Goal: Information Seeking & Learning: Learn about a topic

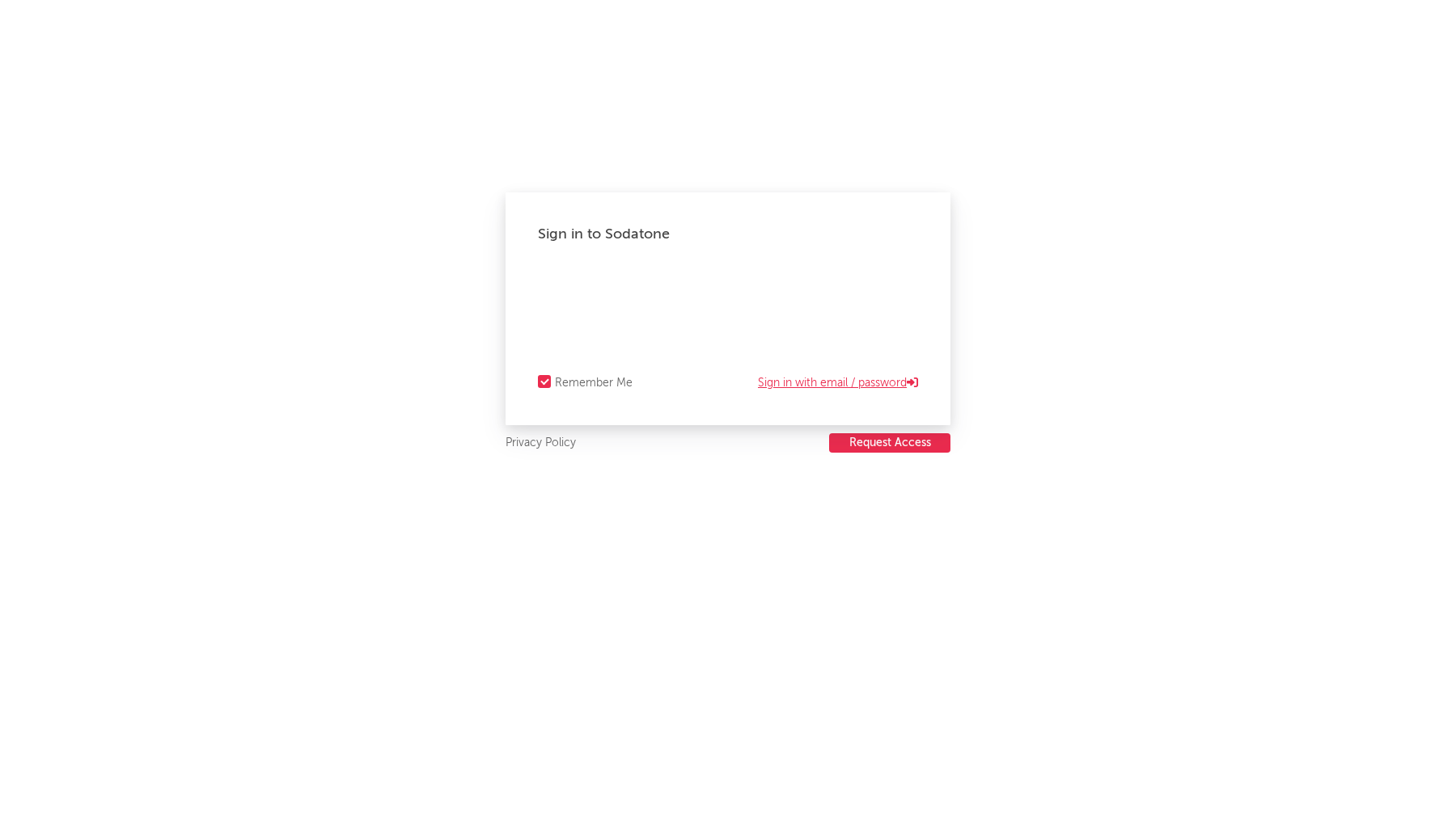
click at [886, 387] on link "Sign in with email / password" at bounding box center [838, 383] width 160 height 20
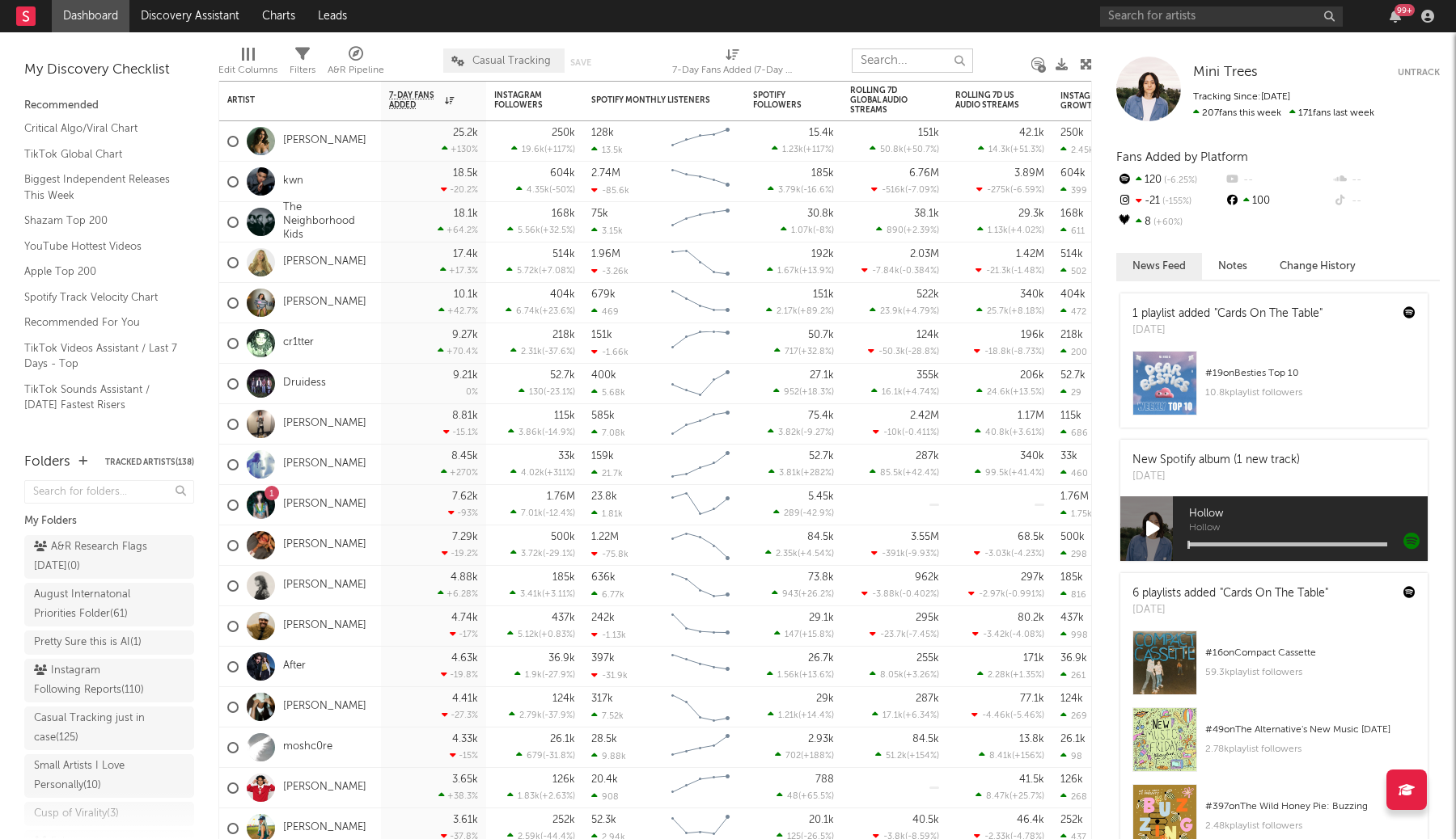
click at [869, 59] on input "text" at bounding box center [912, 60] width 122 height 24
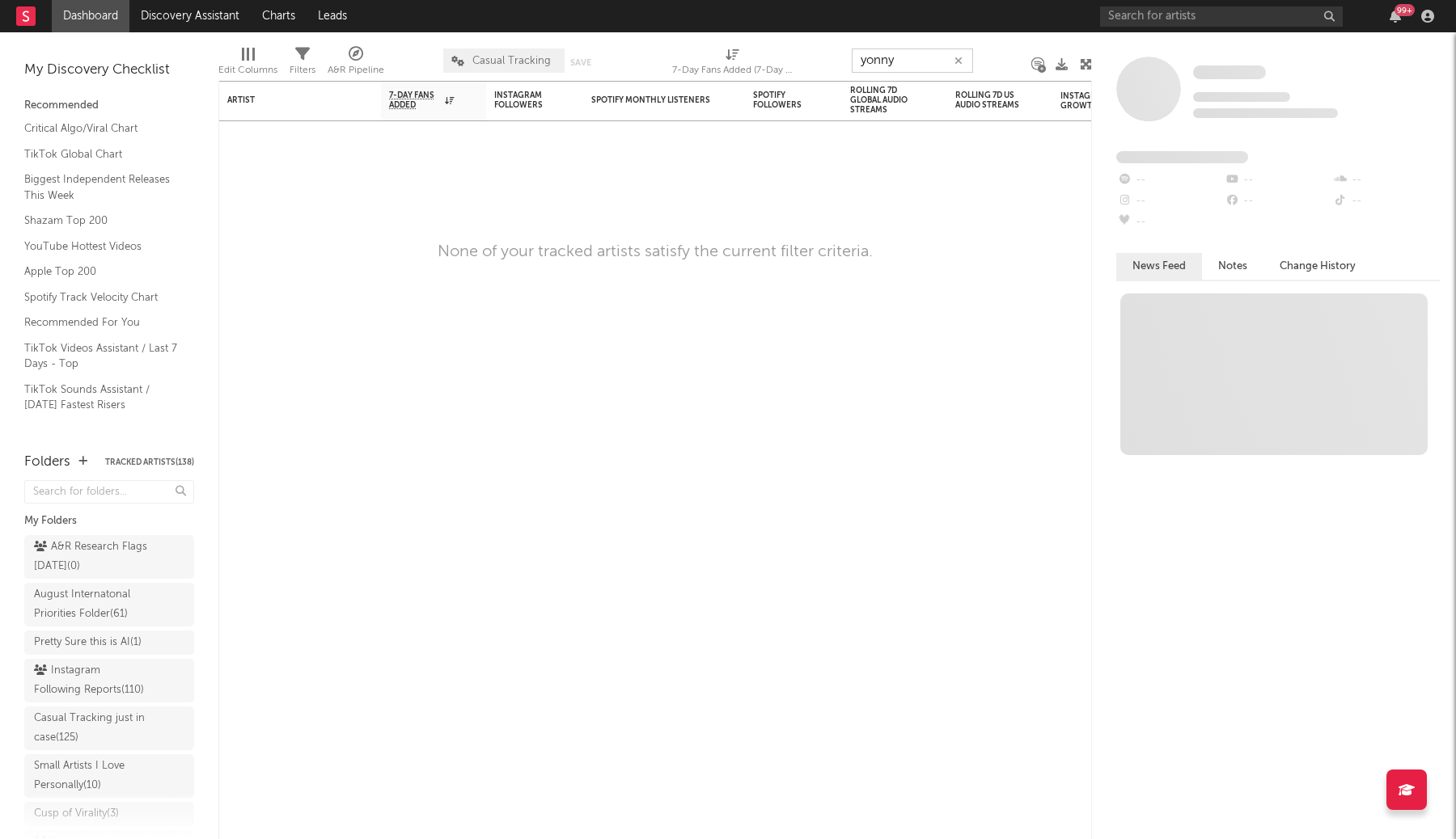
type input "yonny"
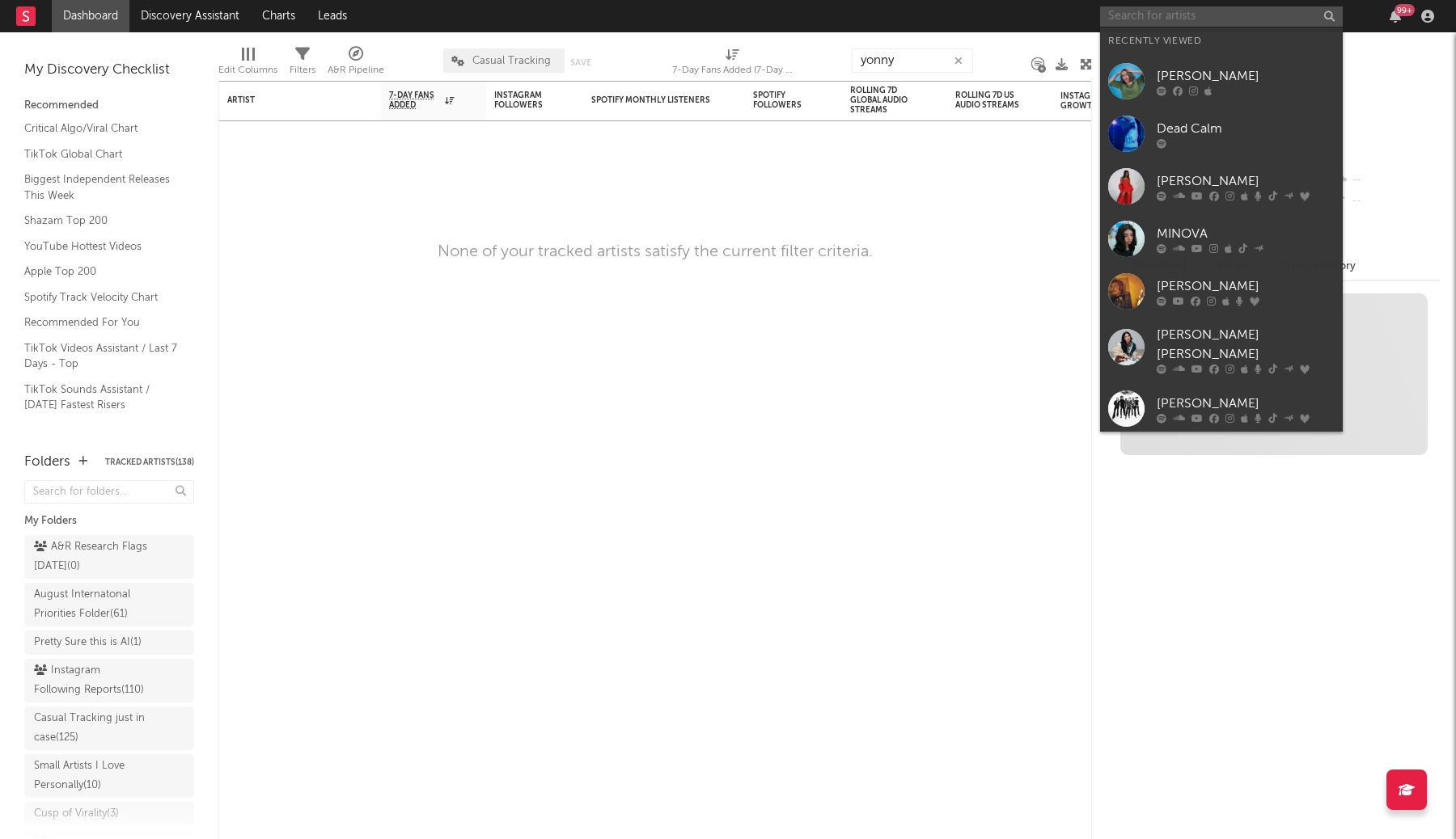
click at [1226, 11] on input "text" at bounding box center [1221, 16] width 243 height 20
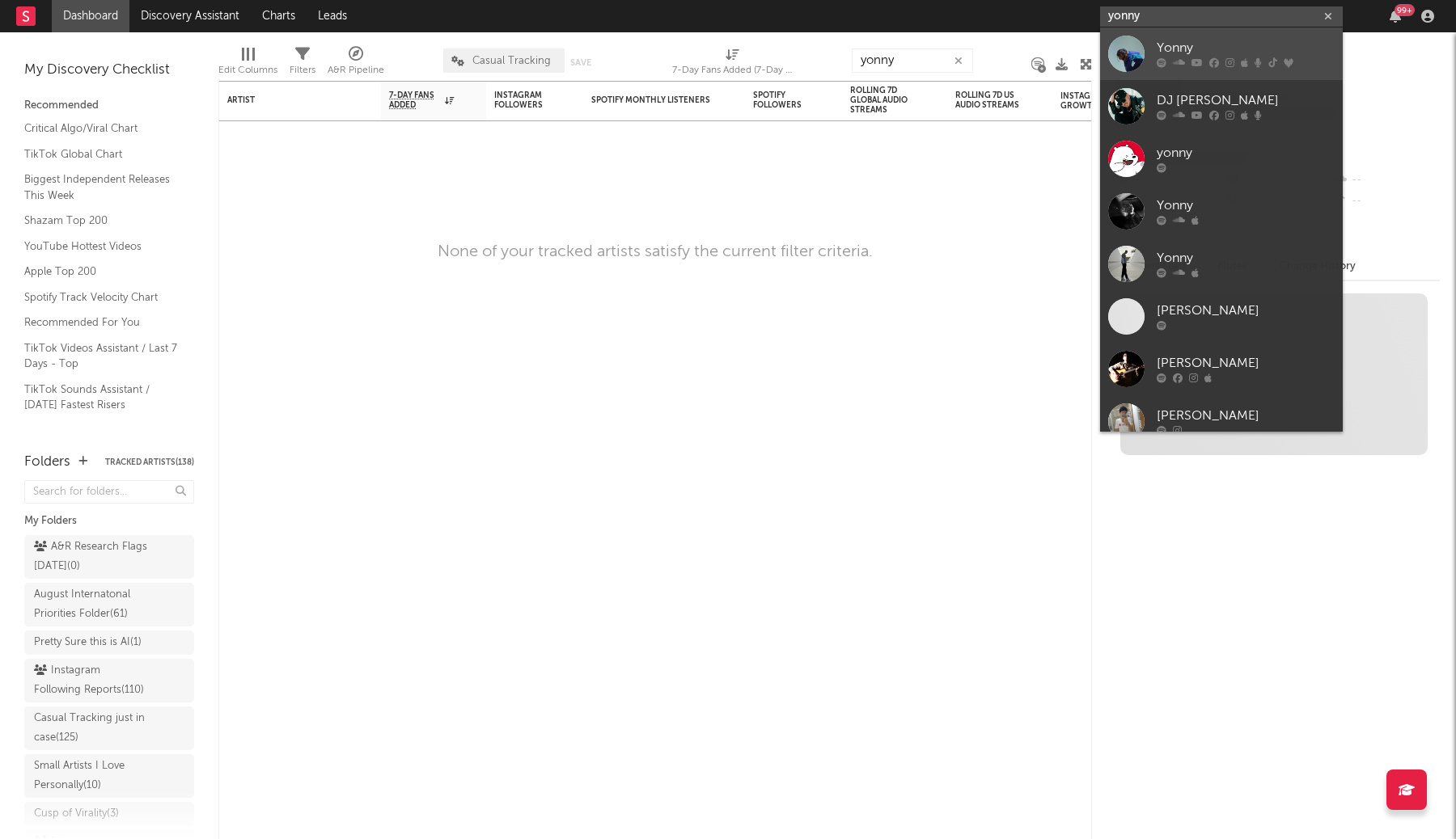
type input "yonny"
click at [1216, 43] on div "Yonny" at bounding box center [1245, 49] width 178 height 20
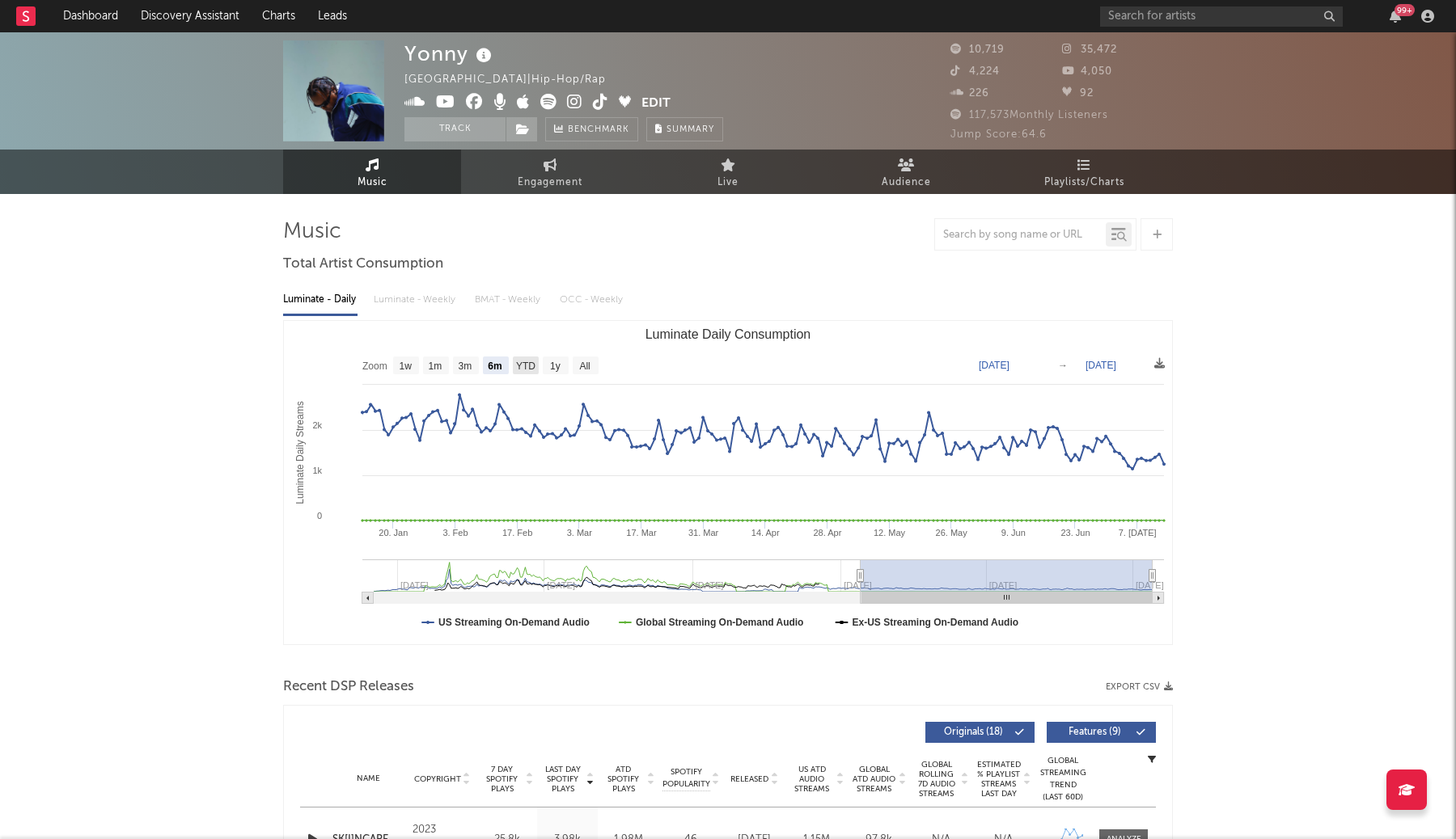
click at [523, 367] on text "YTD" at bounding box center [526, 366] width 20 height 12
select select "YTD"
type input "2025-01-01"
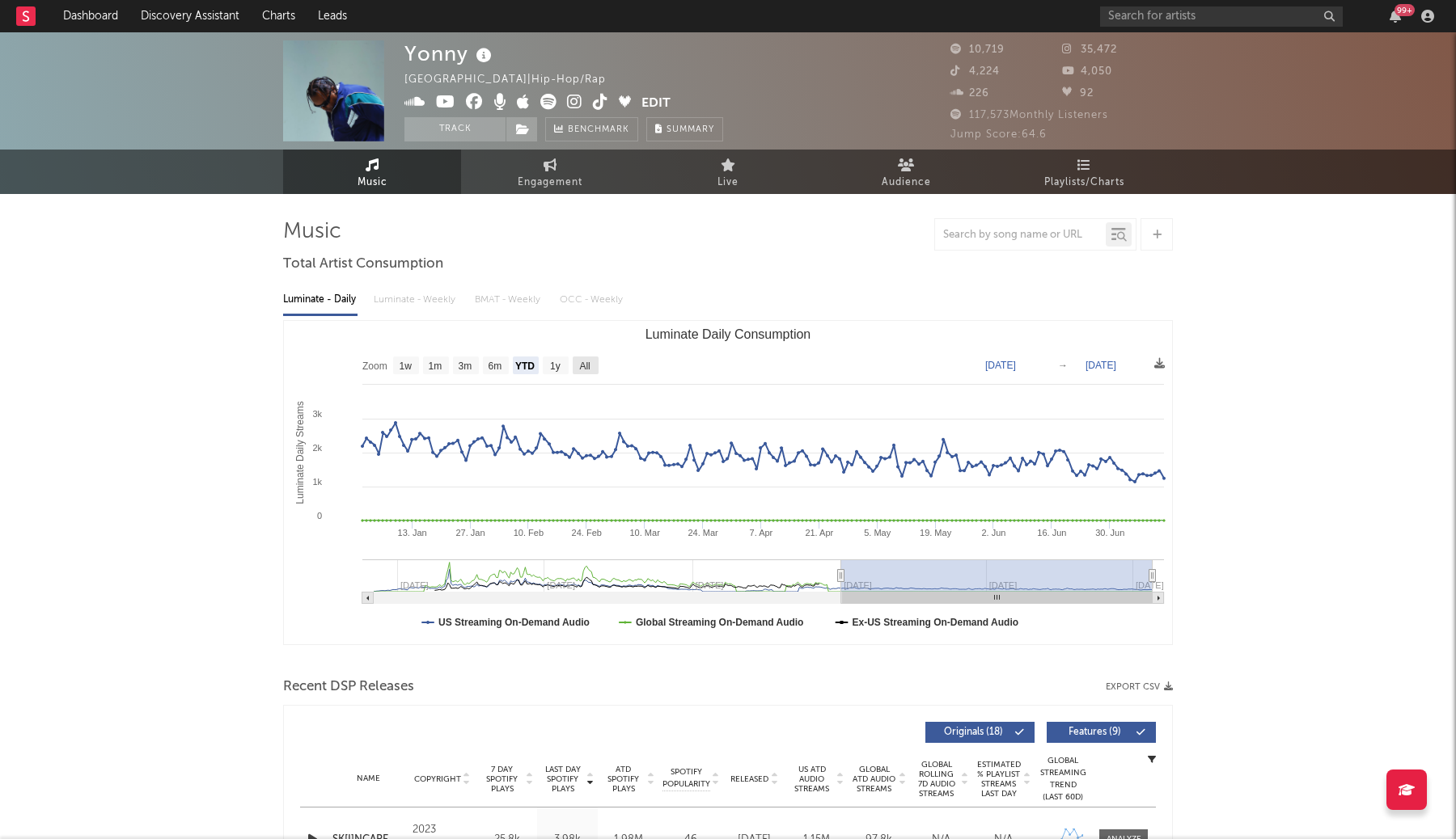
click at [584, 369] on text "All" at bounding box center [584, 366] width 11 height 12
select select "All"
type input "2024-03-17"
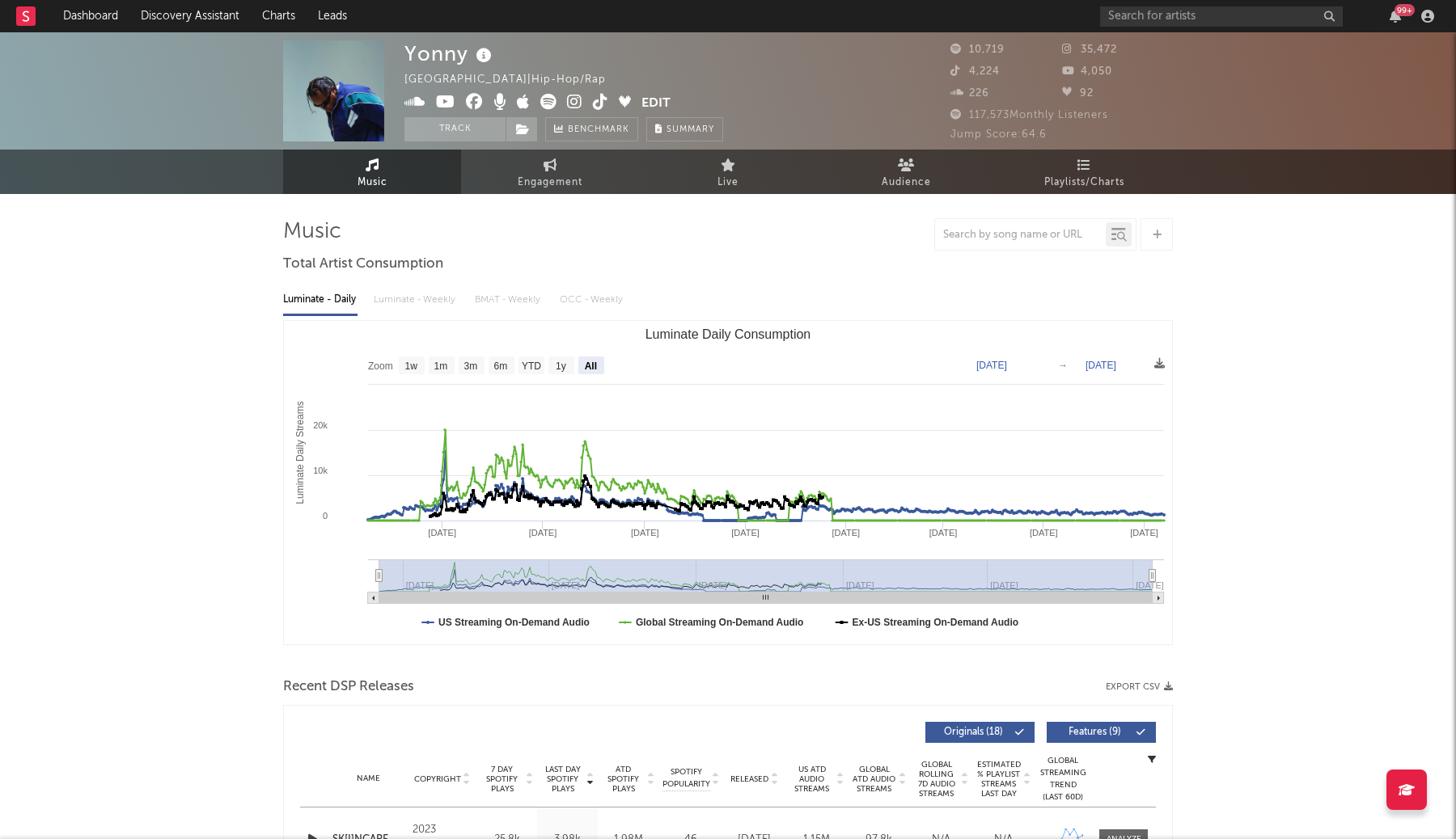
click at [970, 224] on div at bounding box center [1020, 234] width 170 height 20
click at [970, 241] on div at bounding box center [1020, 234] width 170 height 20
click at [970, 240] on div at bounding box center [1020, 234] width 170 height 20
click at [972, 237] on input "text" at bounding box center [1020, 235] width 170 height 13
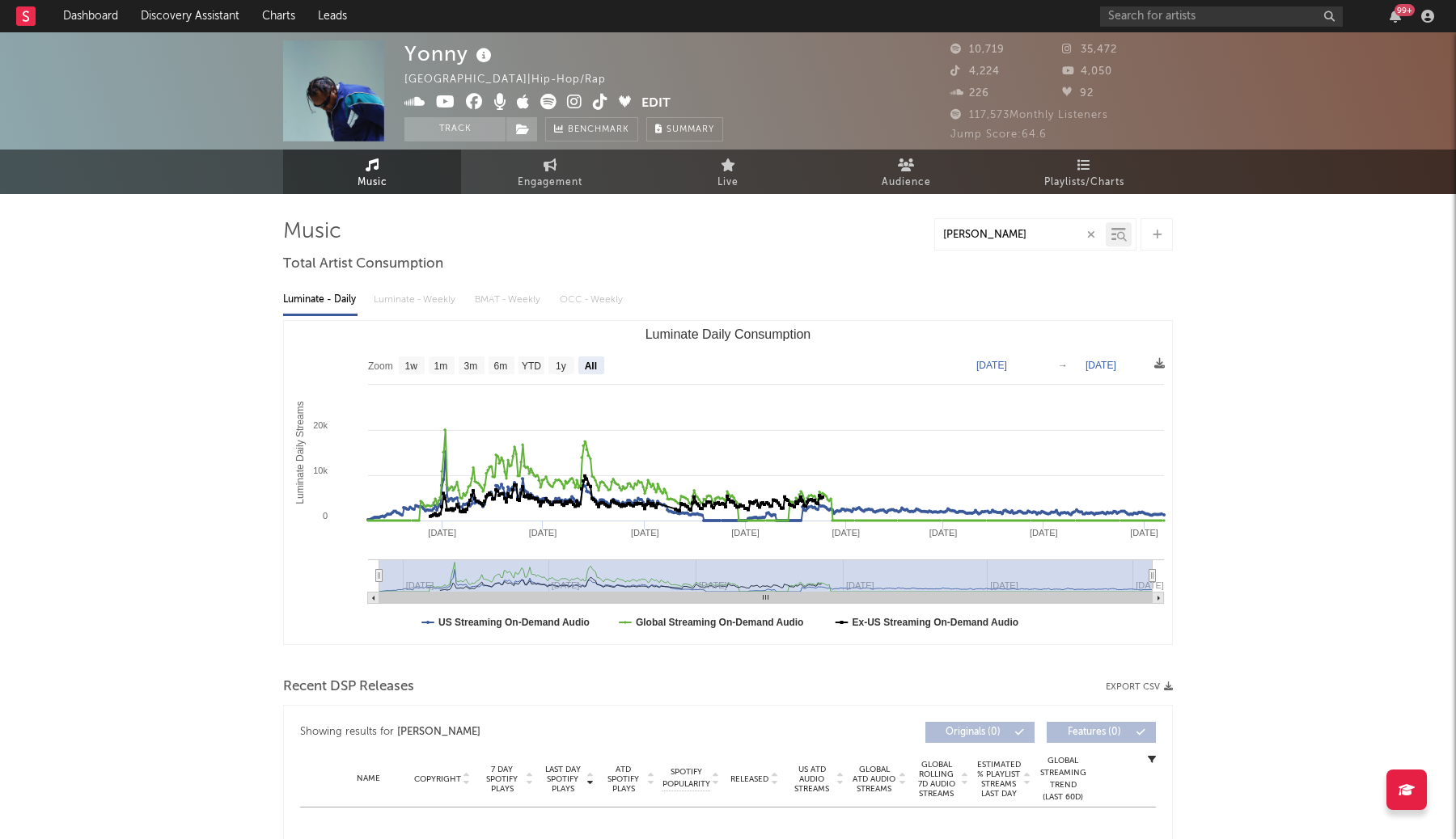
type input "remble"
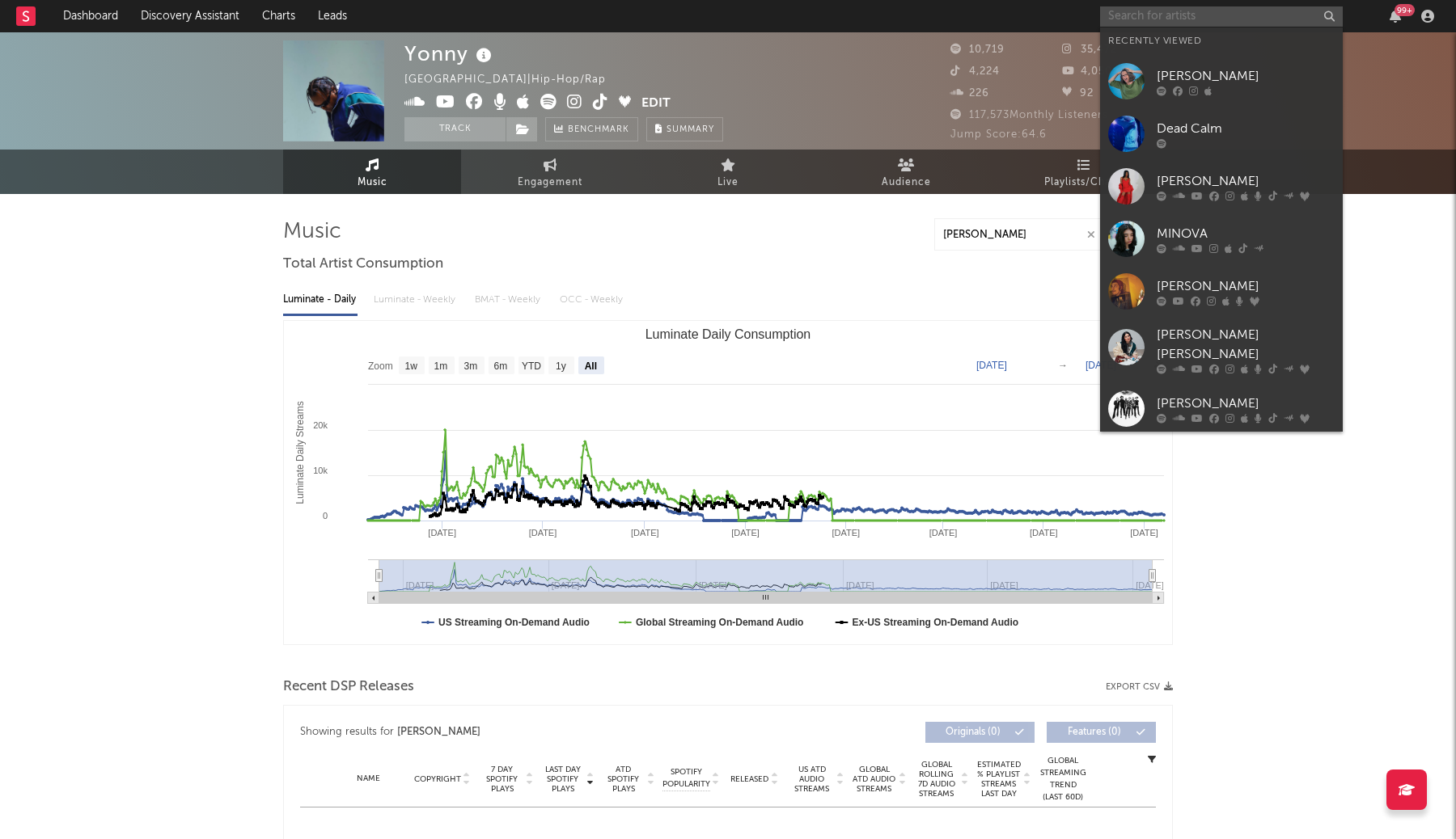
click at [1195, 21] on input "text" at bounding box center [1221, 16] width 243 height 20
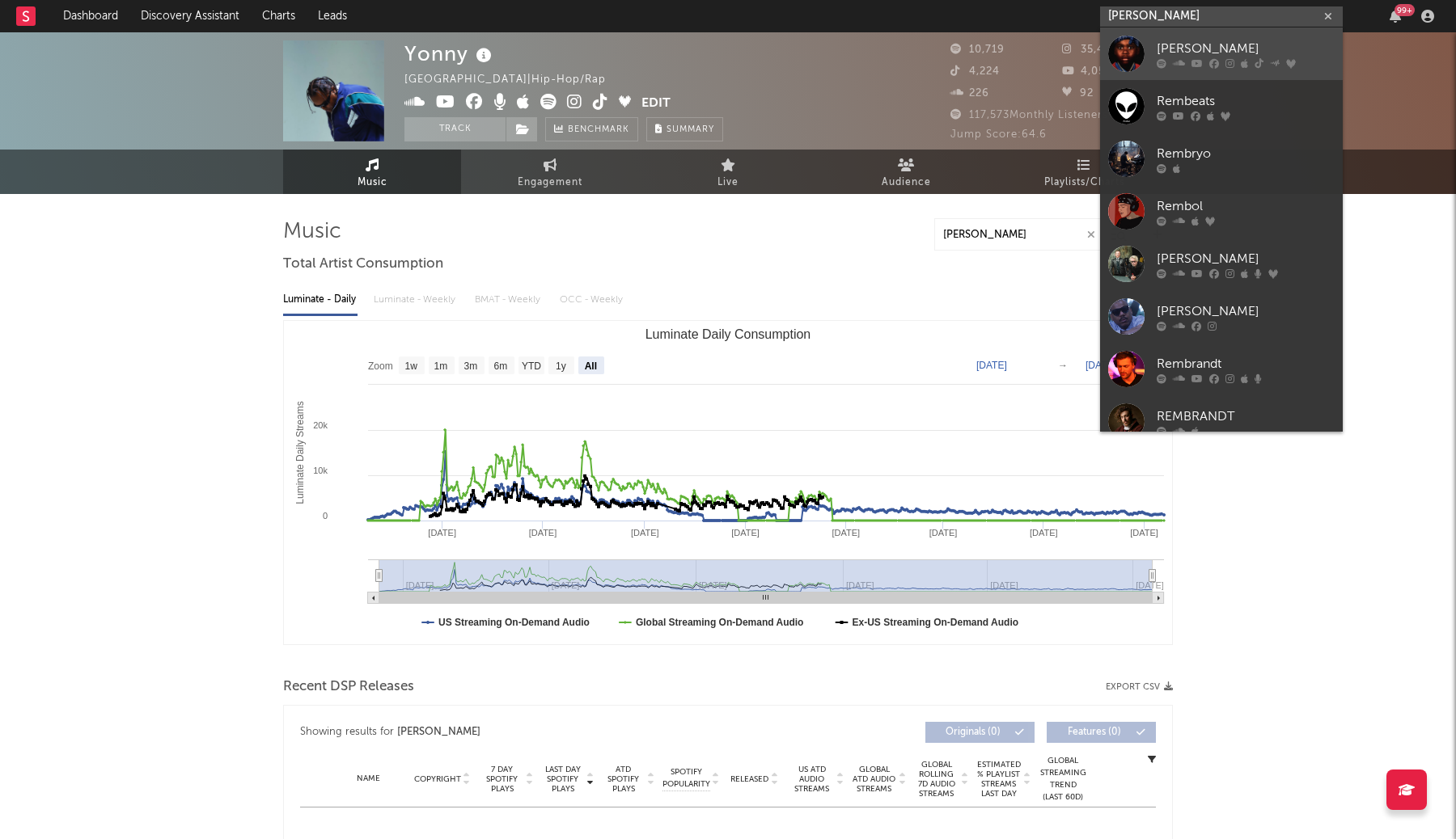
type input "remble"
click at [1222, 50] on div "[PERSON_NAME]" at bounding box center [1245, 49] width 178 height 20
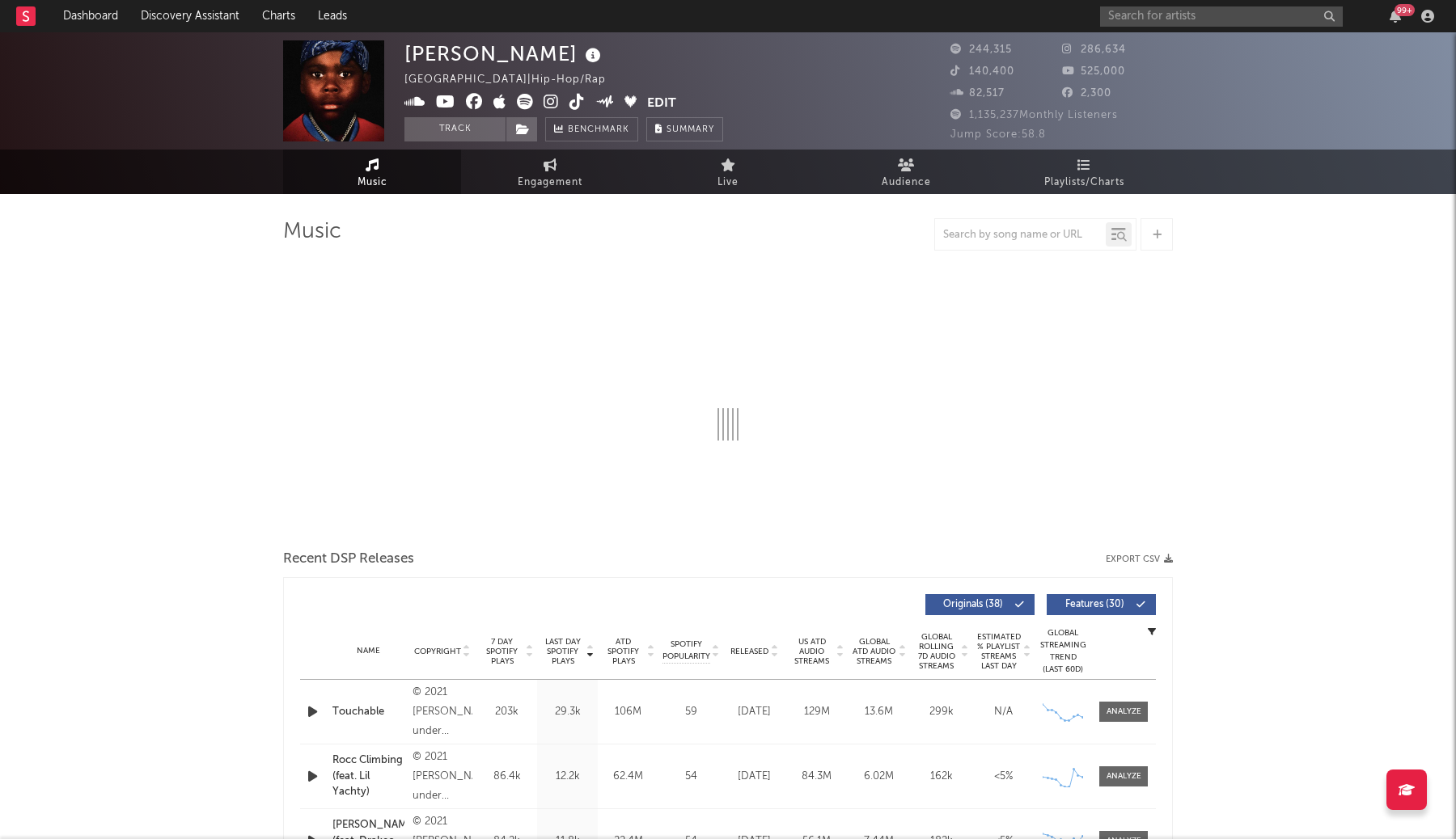
select select "6m"
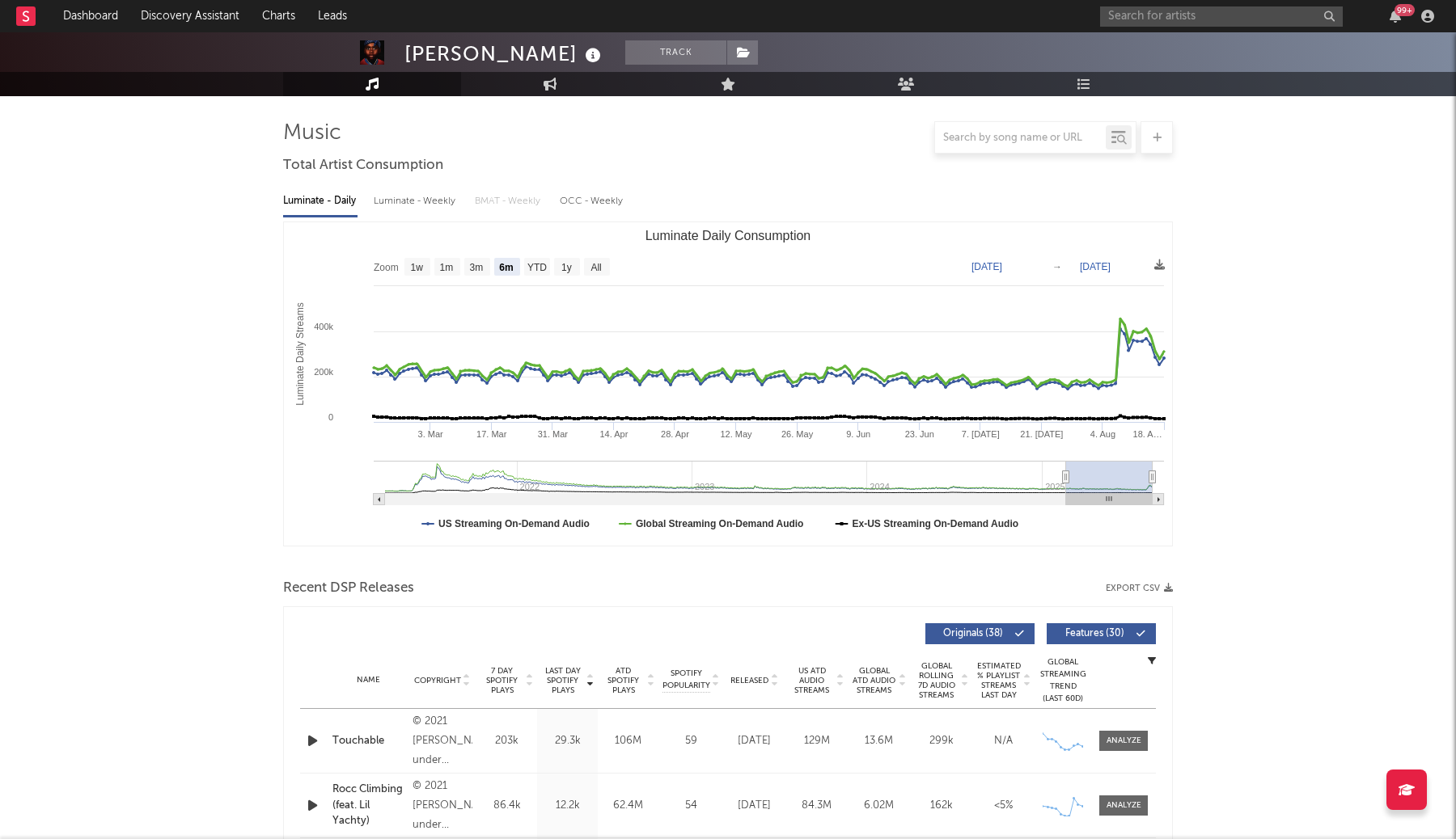
scroll to position [106, 0]
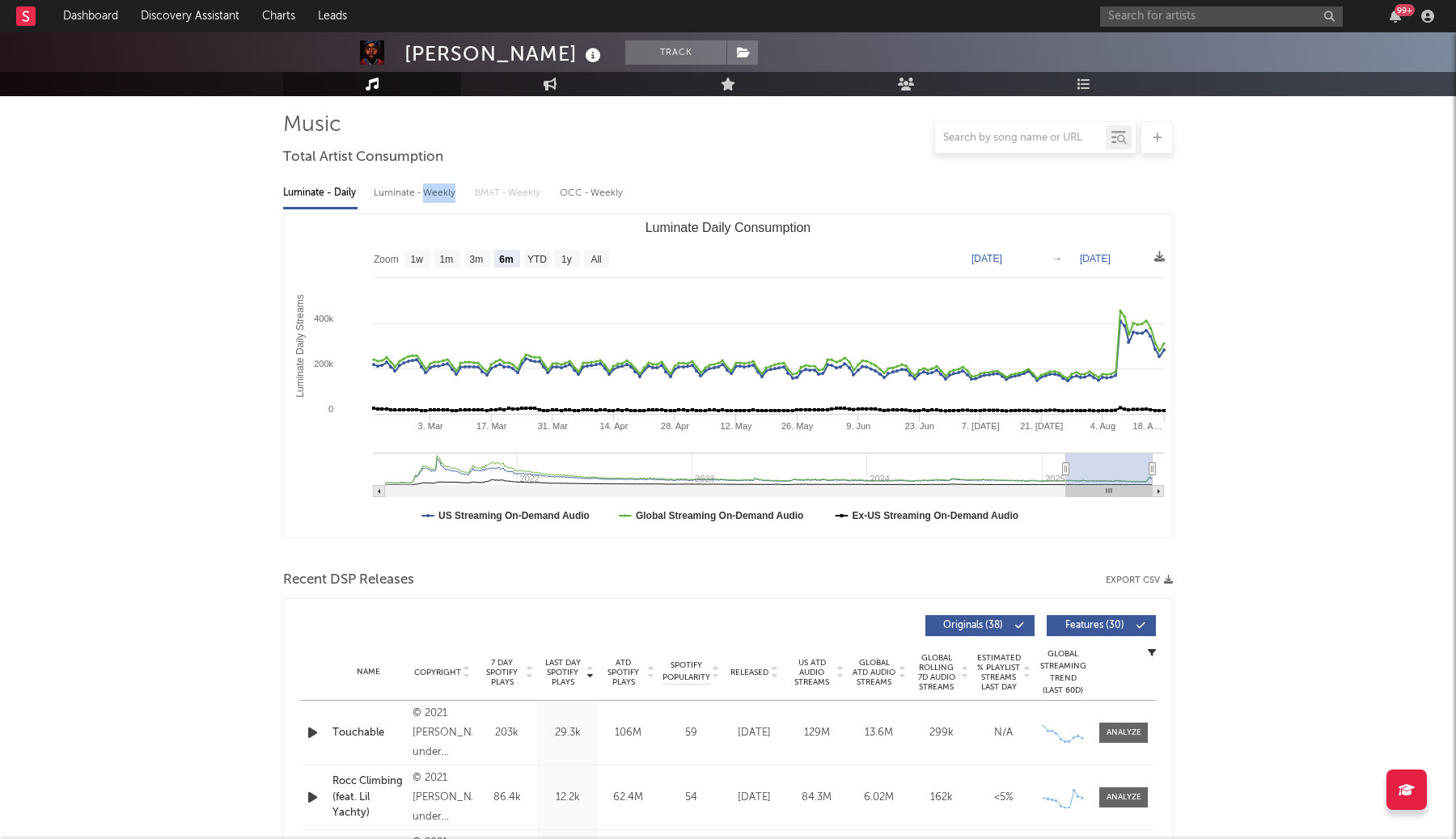
click at [422, 205] on div "Luminate - Weekly" at bounding box center [416, 193] width 85 height 27
select select "6m"
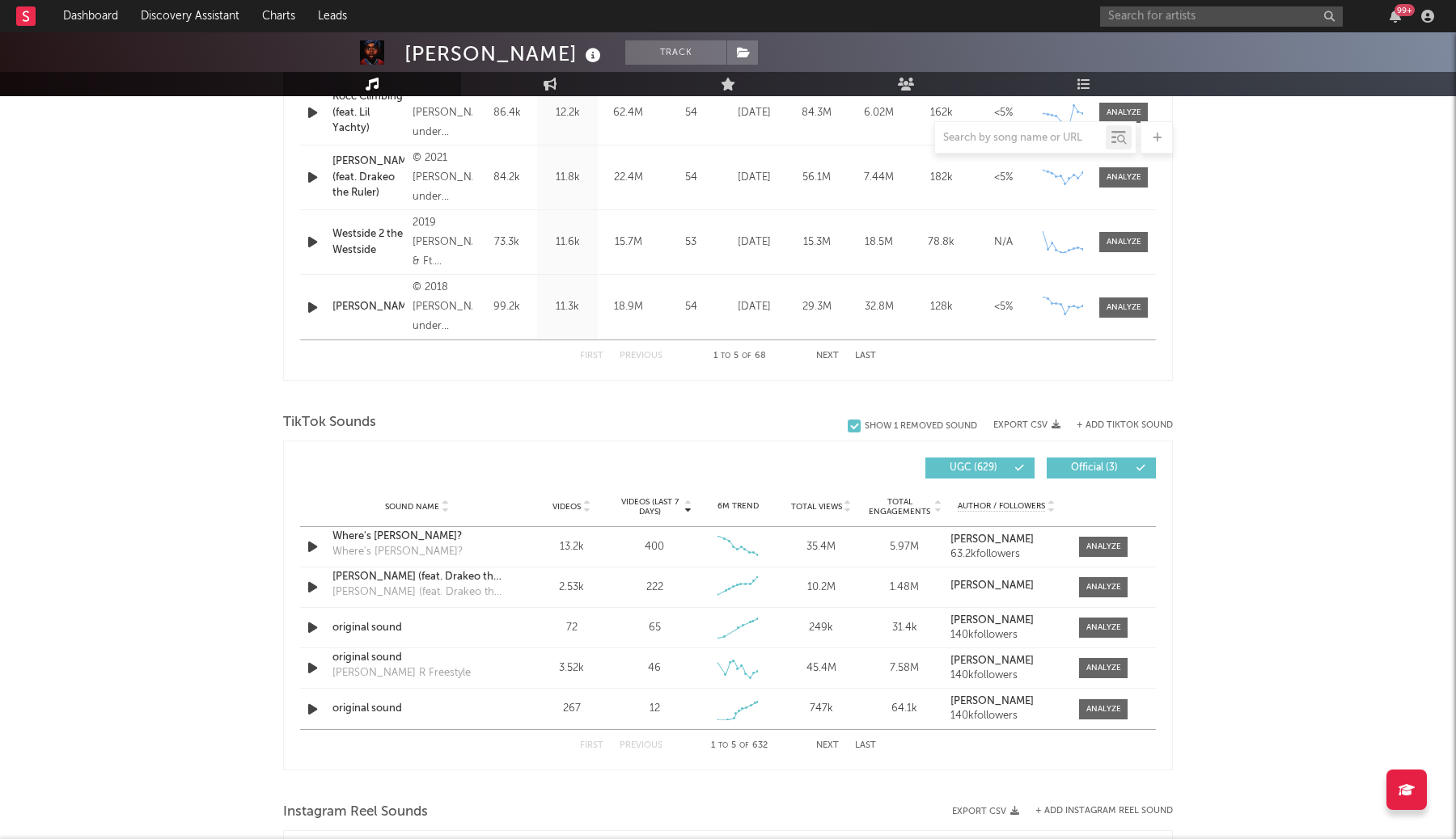
scroll to position [701, 0]
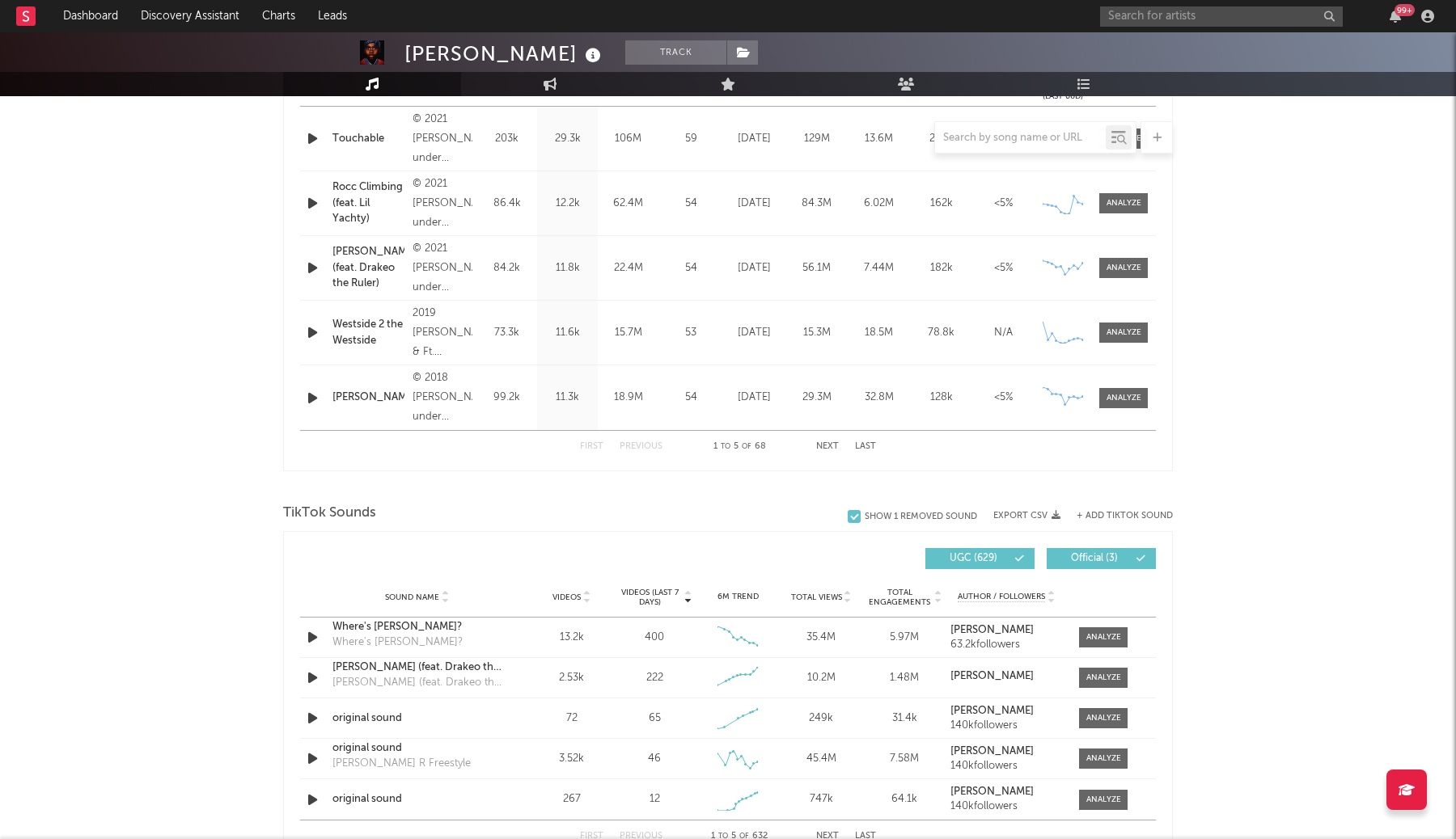
click at [830, 449] on button "Next" at bounding box center [827, 447] width 23 height 9
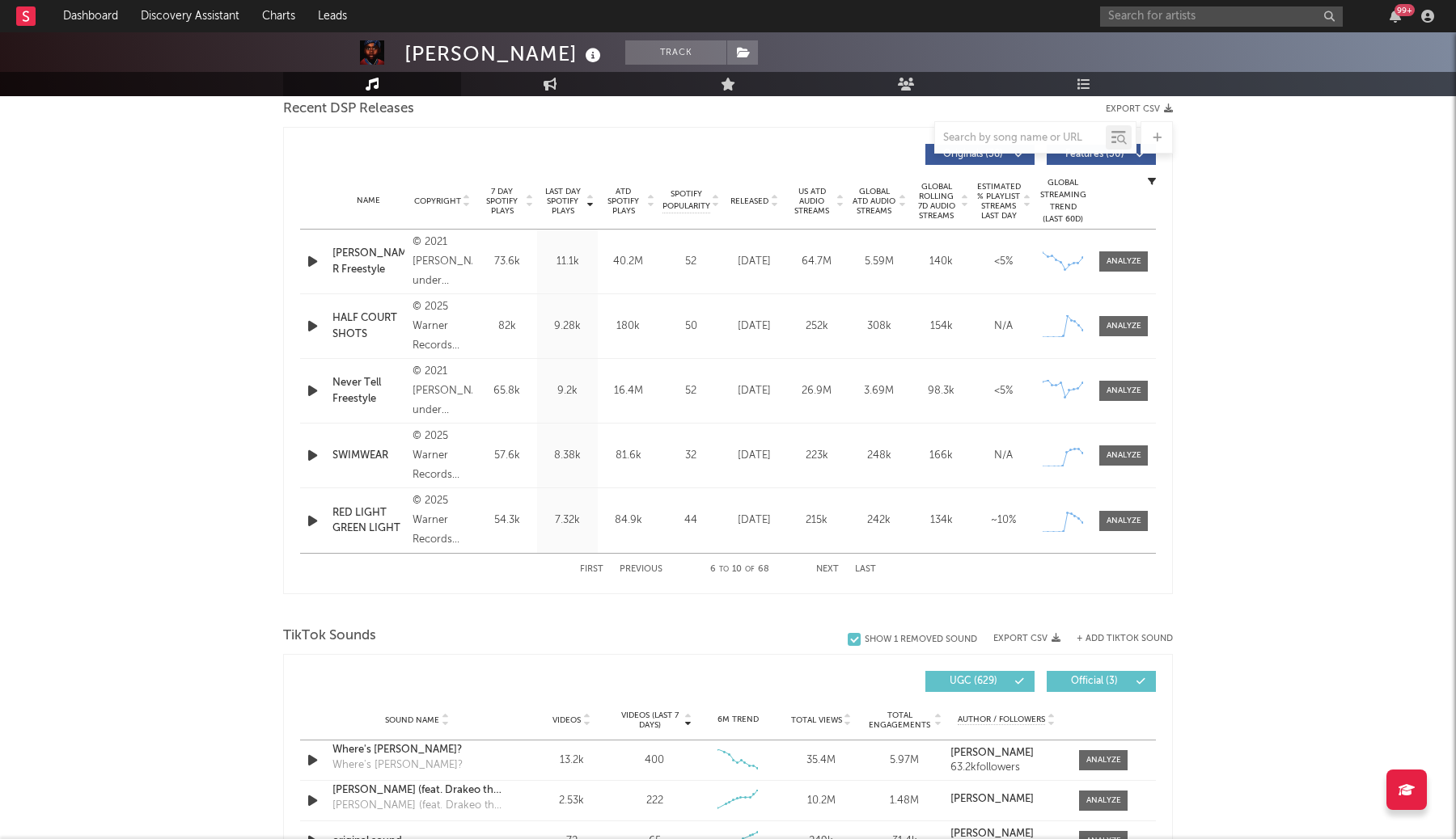
scroll to position [581, 0]
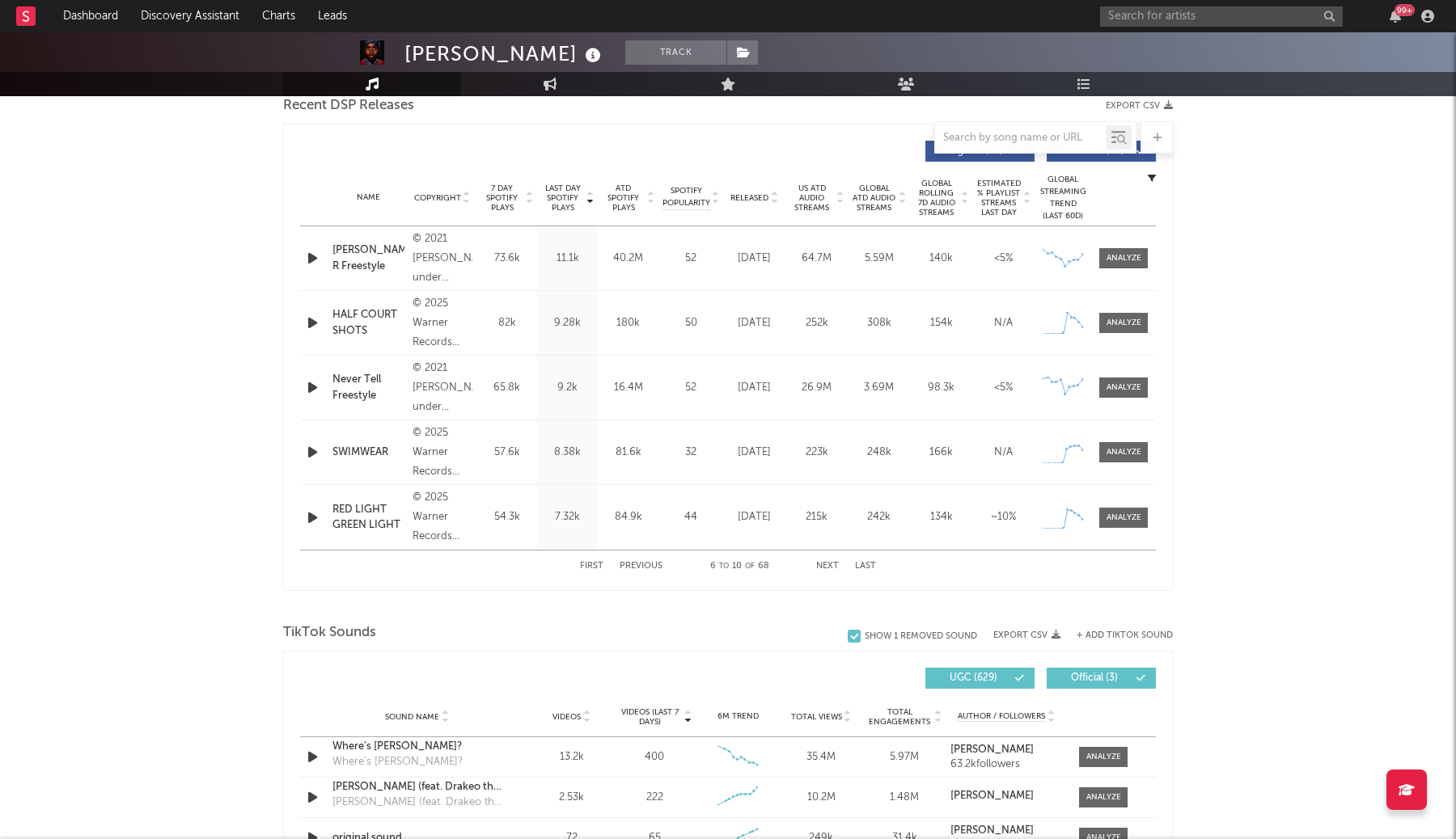
click at [631, 330] on div "180k" at bounding box center [627, 324] width 52 height 16
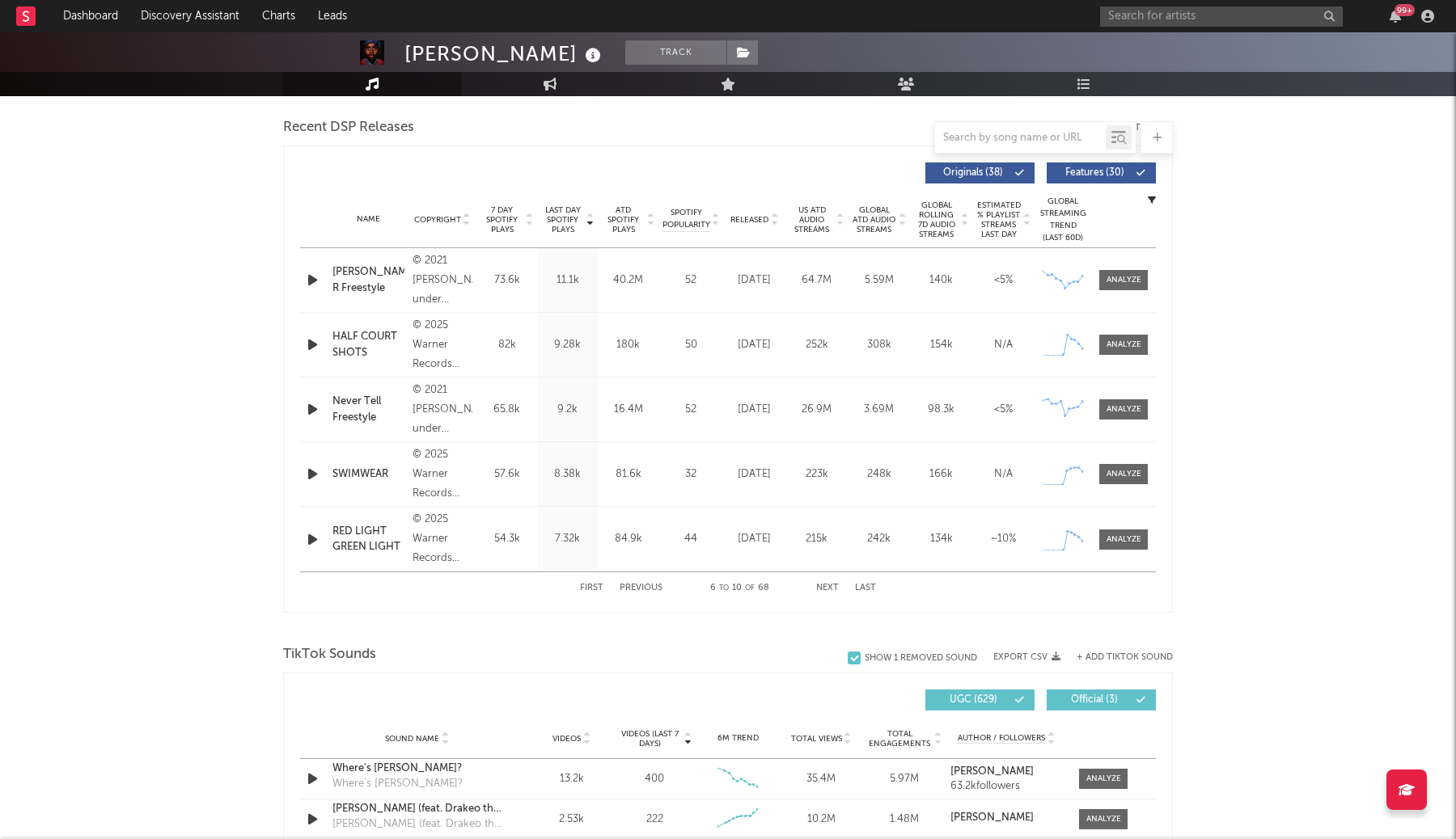
scroll to position [561, 0]
click at [884, 209] on span "Global ATD Audio Streams" at bounding box center [874, 218] width 44 height 29
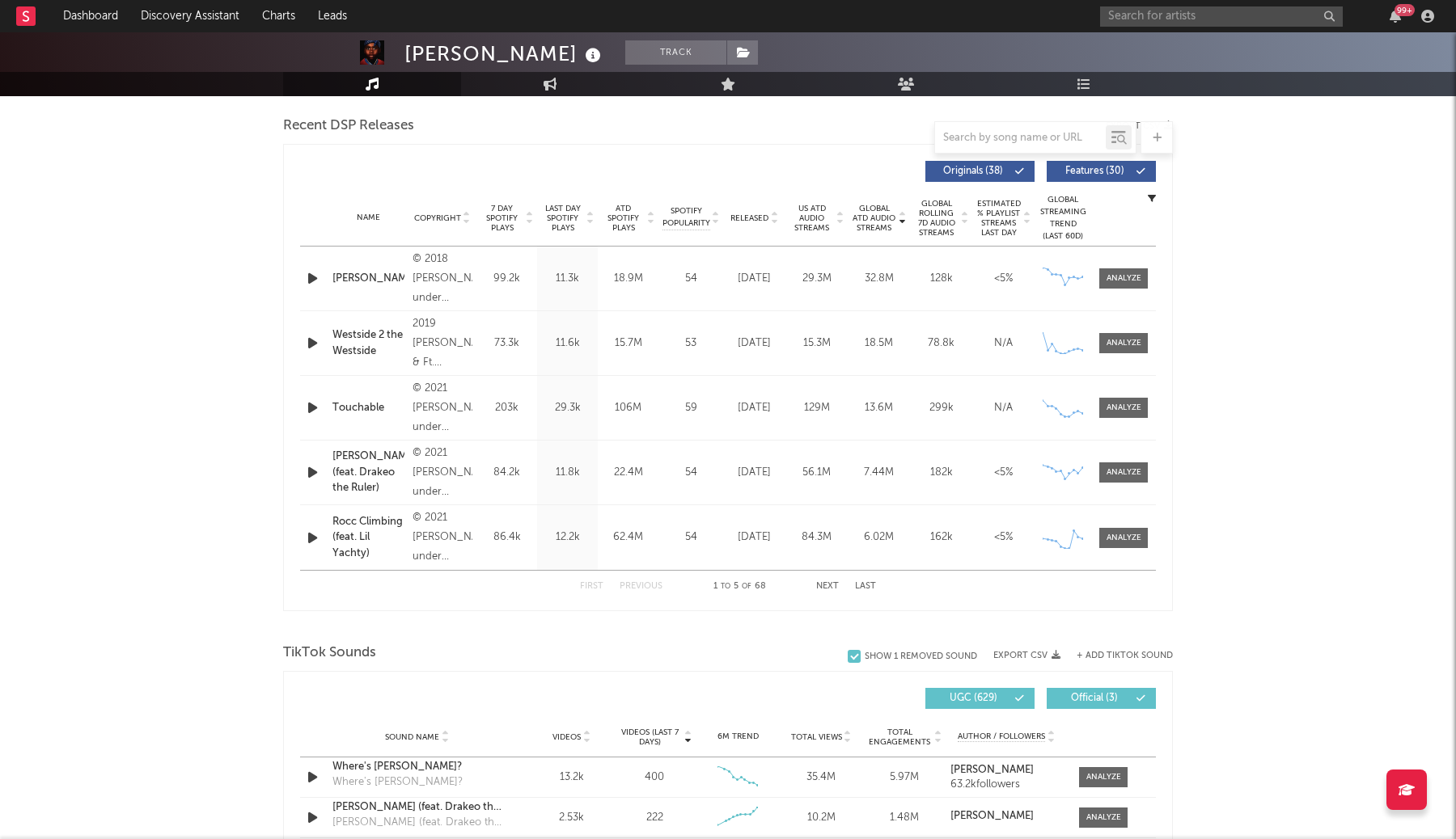
click at [884, 209] on span "Global ATD Audio Streams" at bounding box center [874, 218] width 44 height 29
click at [884, 213] on span "Global ATD Audio Streams" at bounding box center [874, 218] width 44 height 29
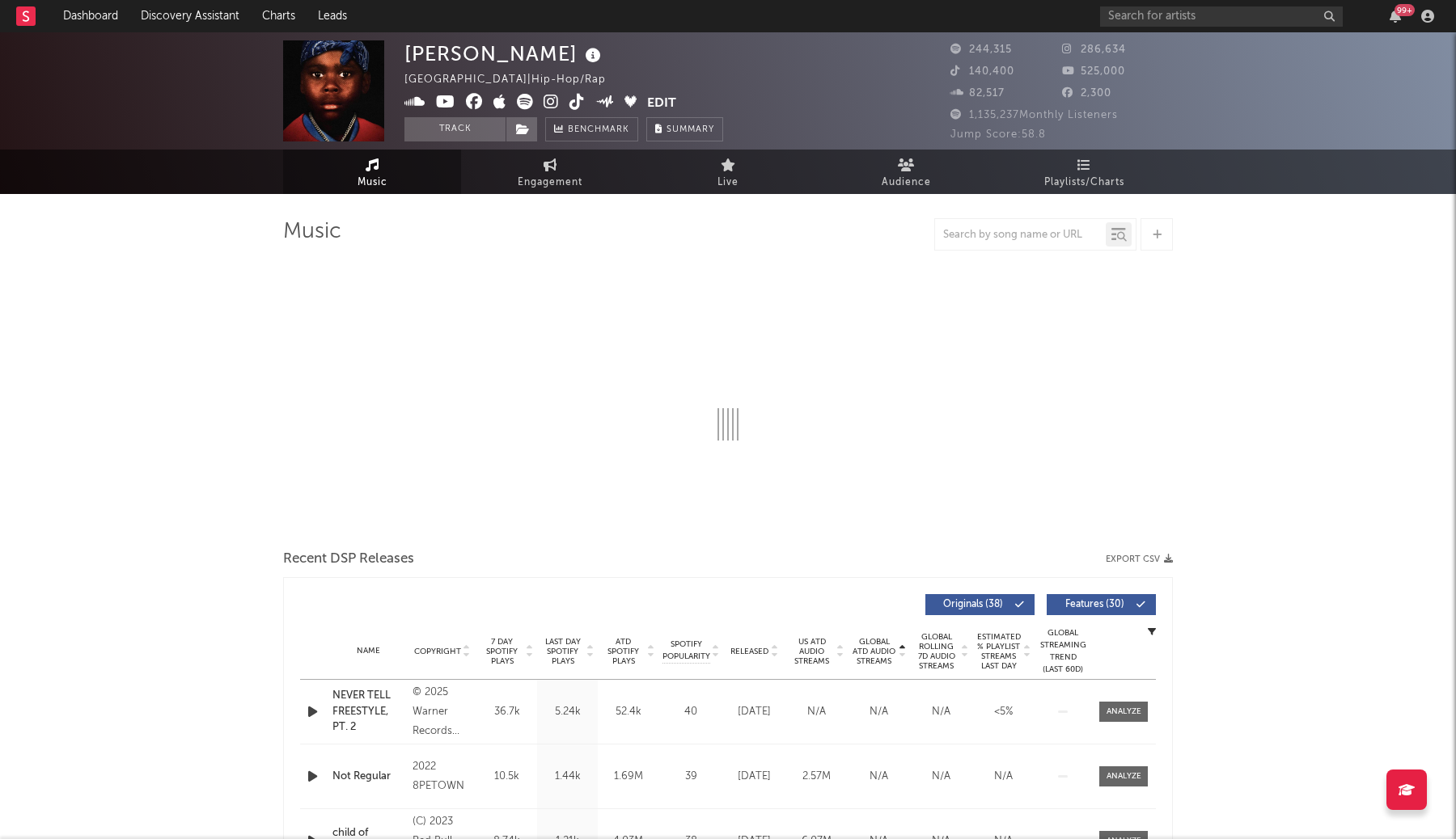
select select "6m"
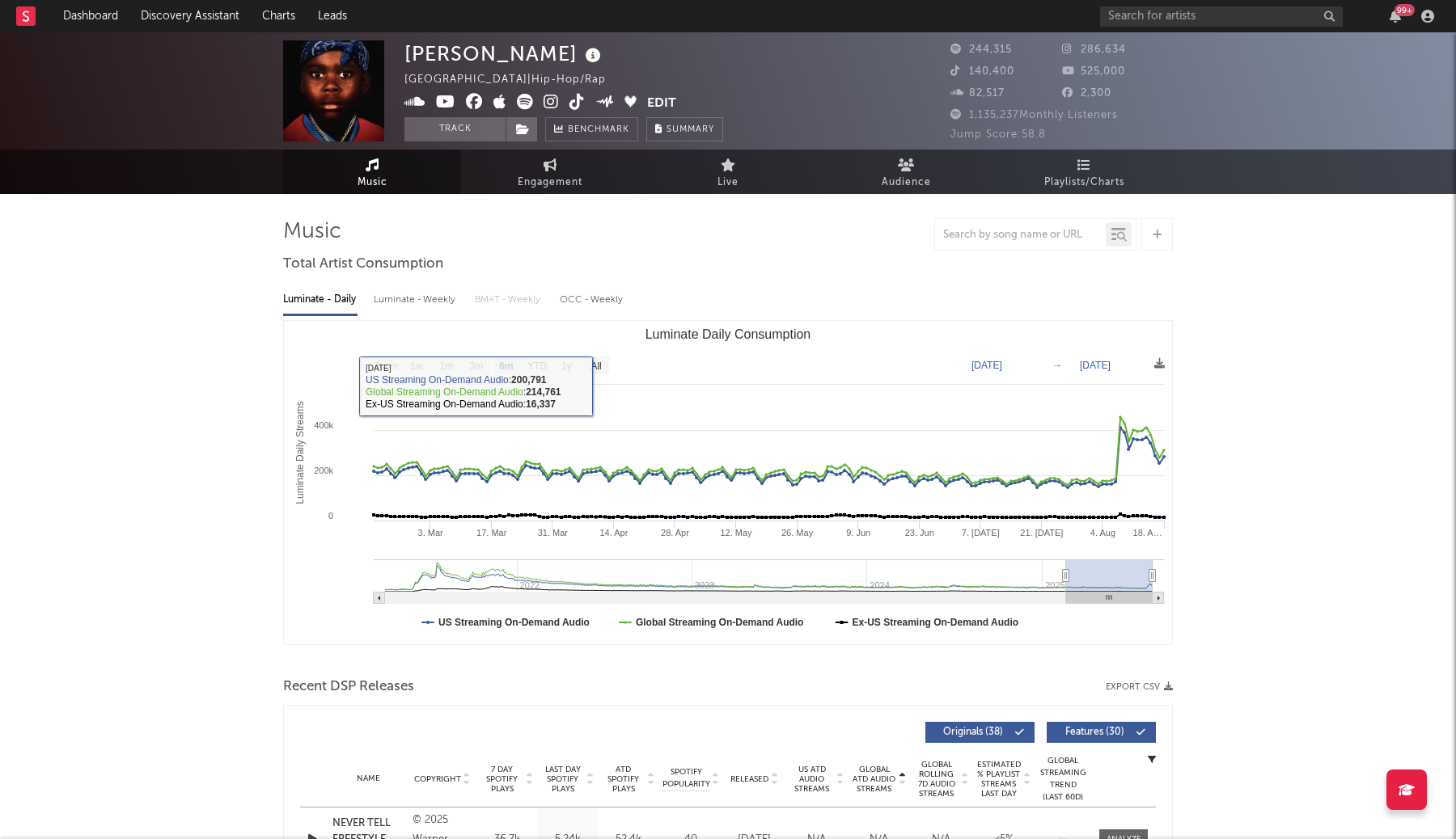
click at [444, 300] on div "Luminate - Weekly" at bounding box center [416, 300] width 85 height 27
select select "6m"
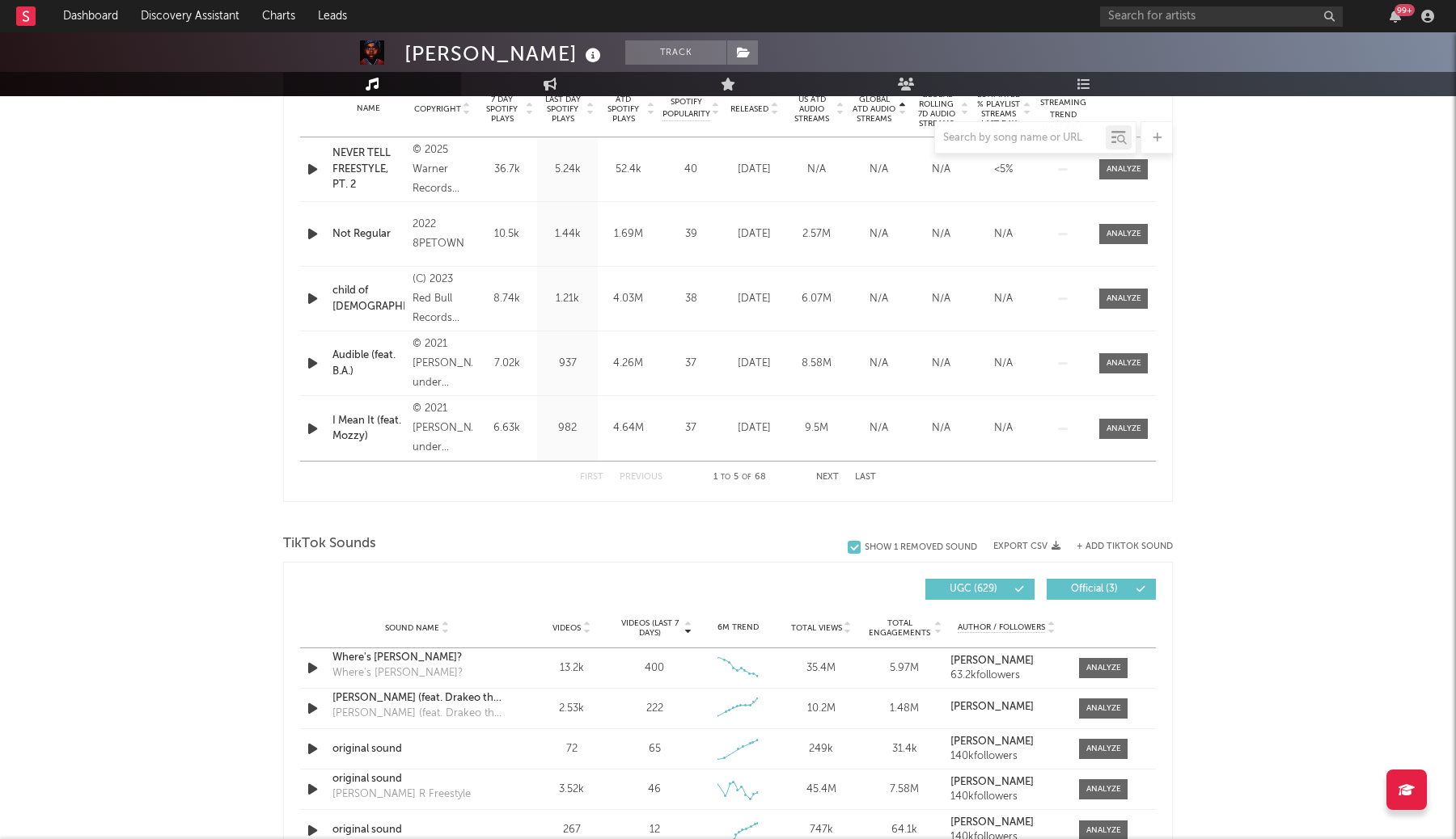
scroll to position [530, 0]
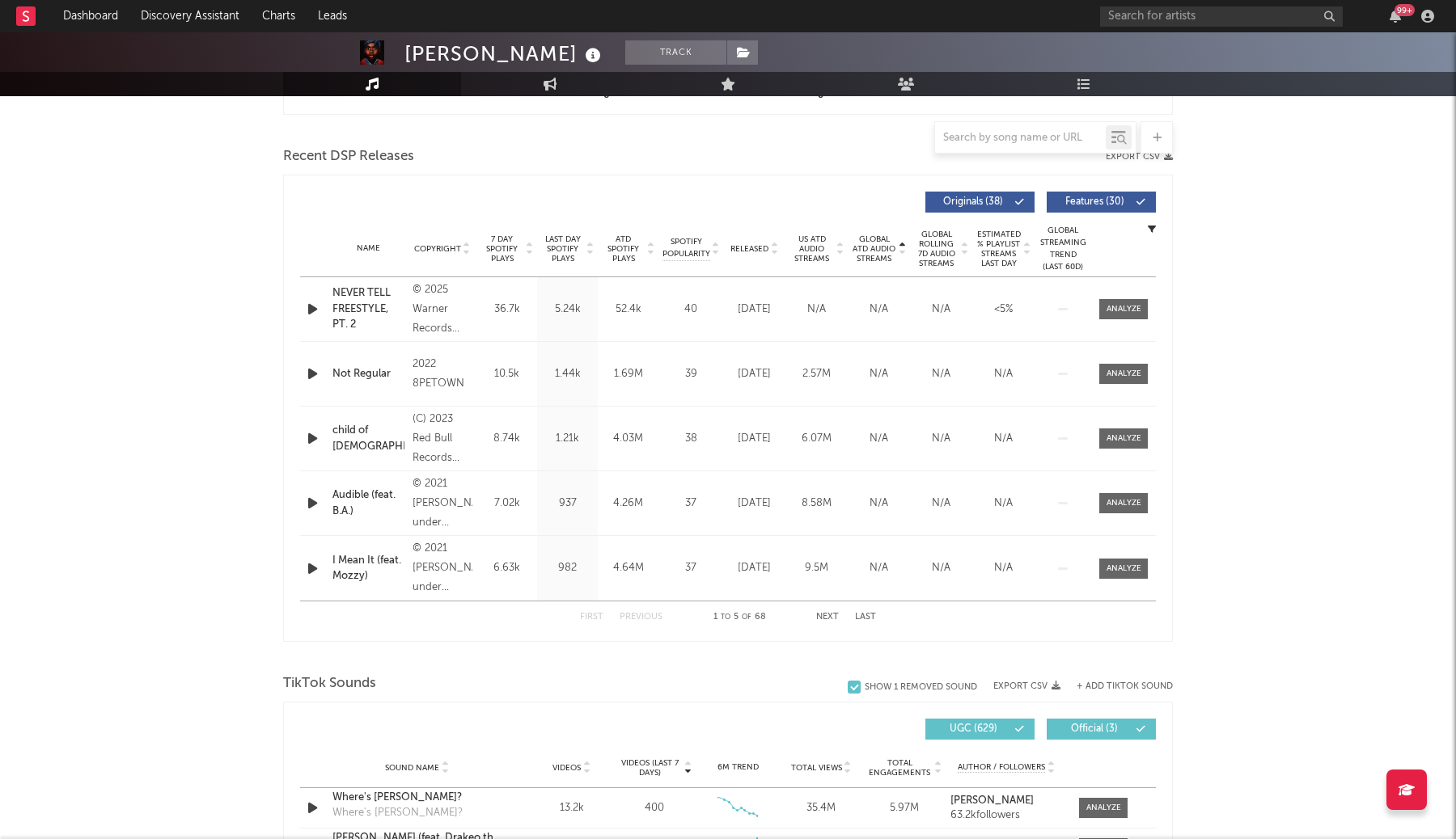
click at [878, 249] on span "Global ATD Audio Streams" at bounding box center [874, 249] width 44 height 29
click at [895, 254] on span "Global ATD Audio Streams" at bounding box center [874, 249] width 44 height 29
click at [879, 253] on span "Global ATD Audio Streams" at bounding box center [874, 249] width 44 height 29
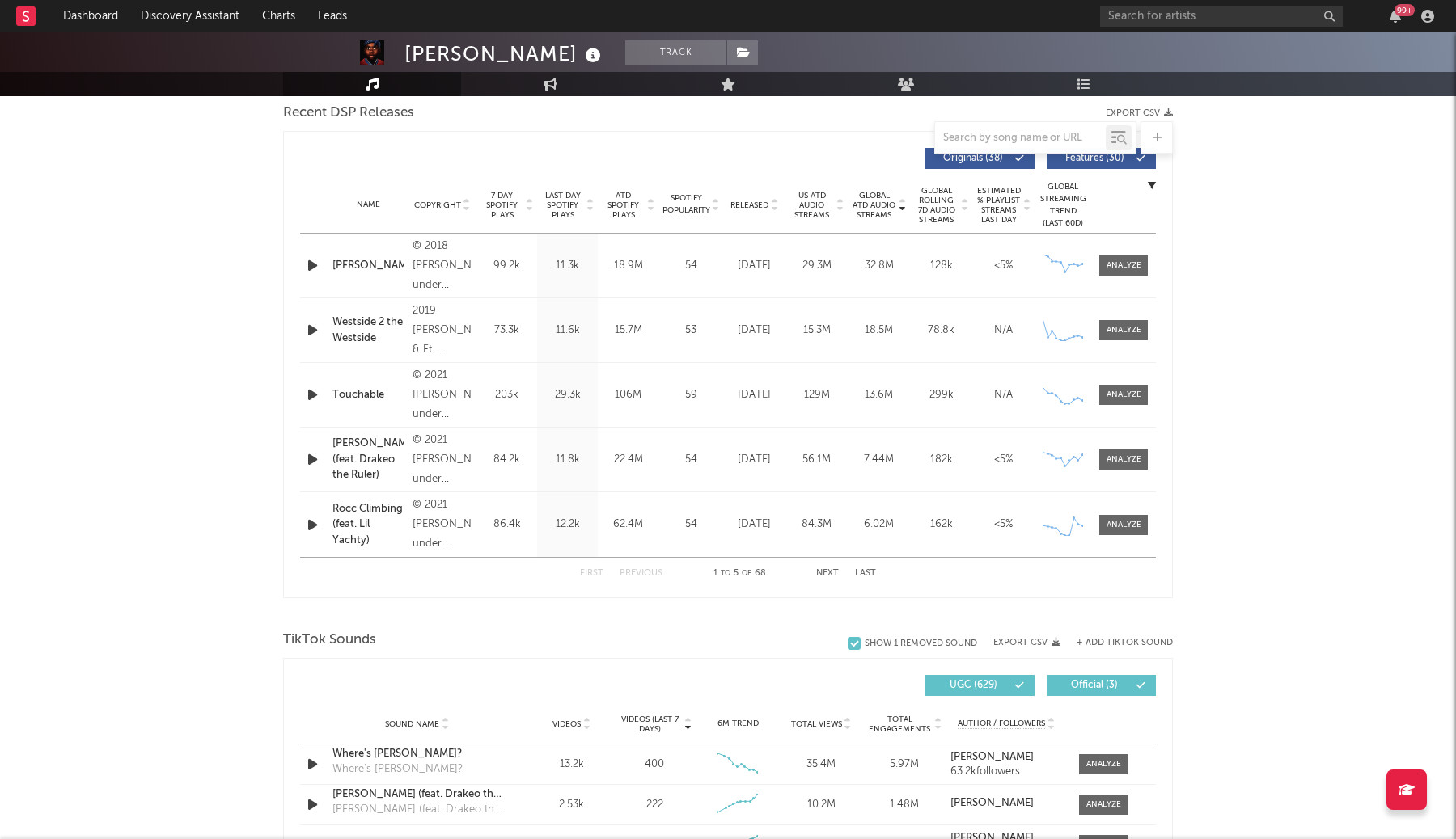
scroll to position [570, 0]
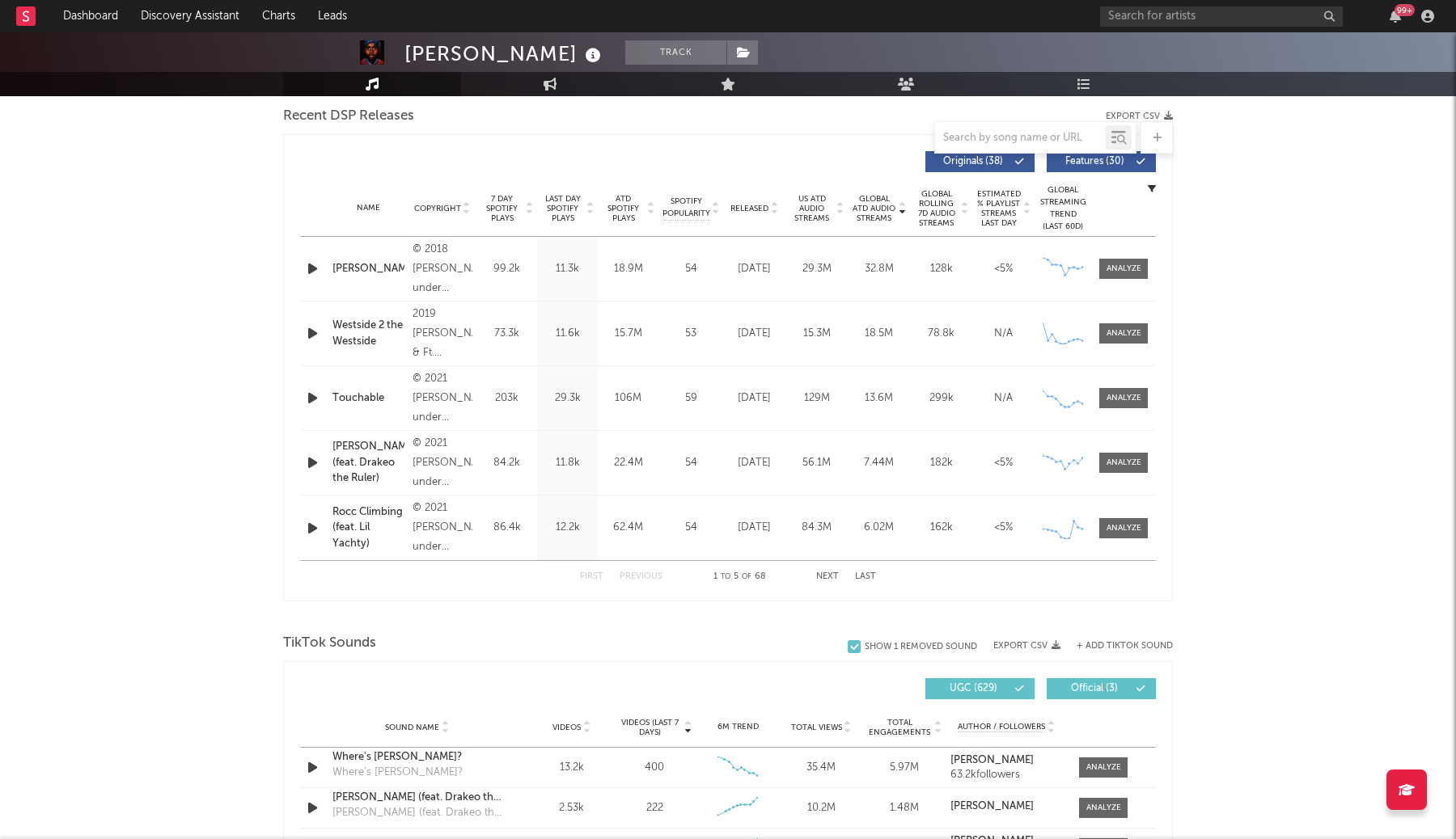
click at [831, 578] on button "Next" at bounding box center [827, 577] width 23 height 9
click at [827, 577] on button "Next" at bounding box center [827, 577] width 23 height 9
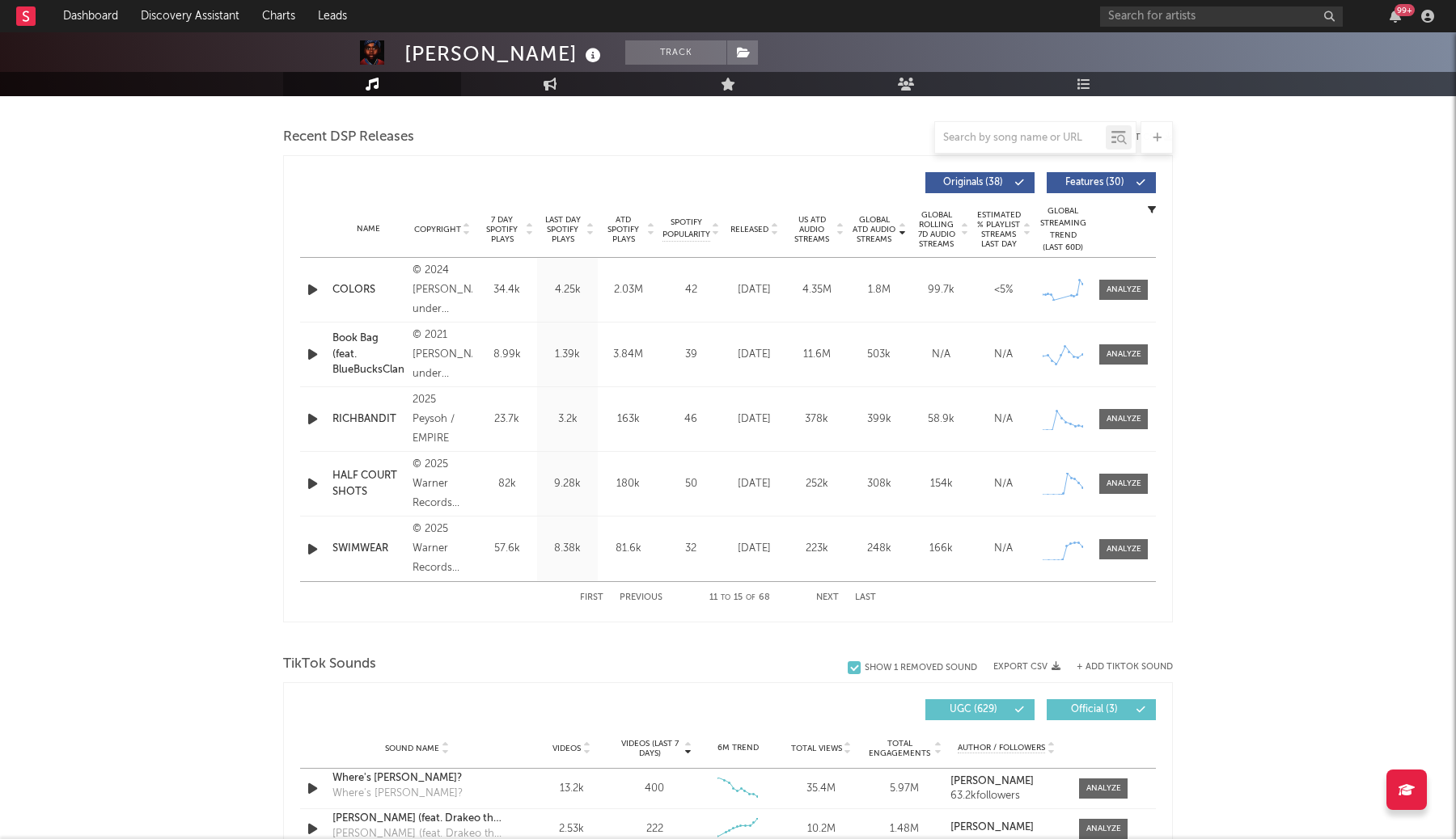
scroll to position [552, 0]
click at [866, 594] on button "Last" at bounding box center [865, 597] width 21 height 9
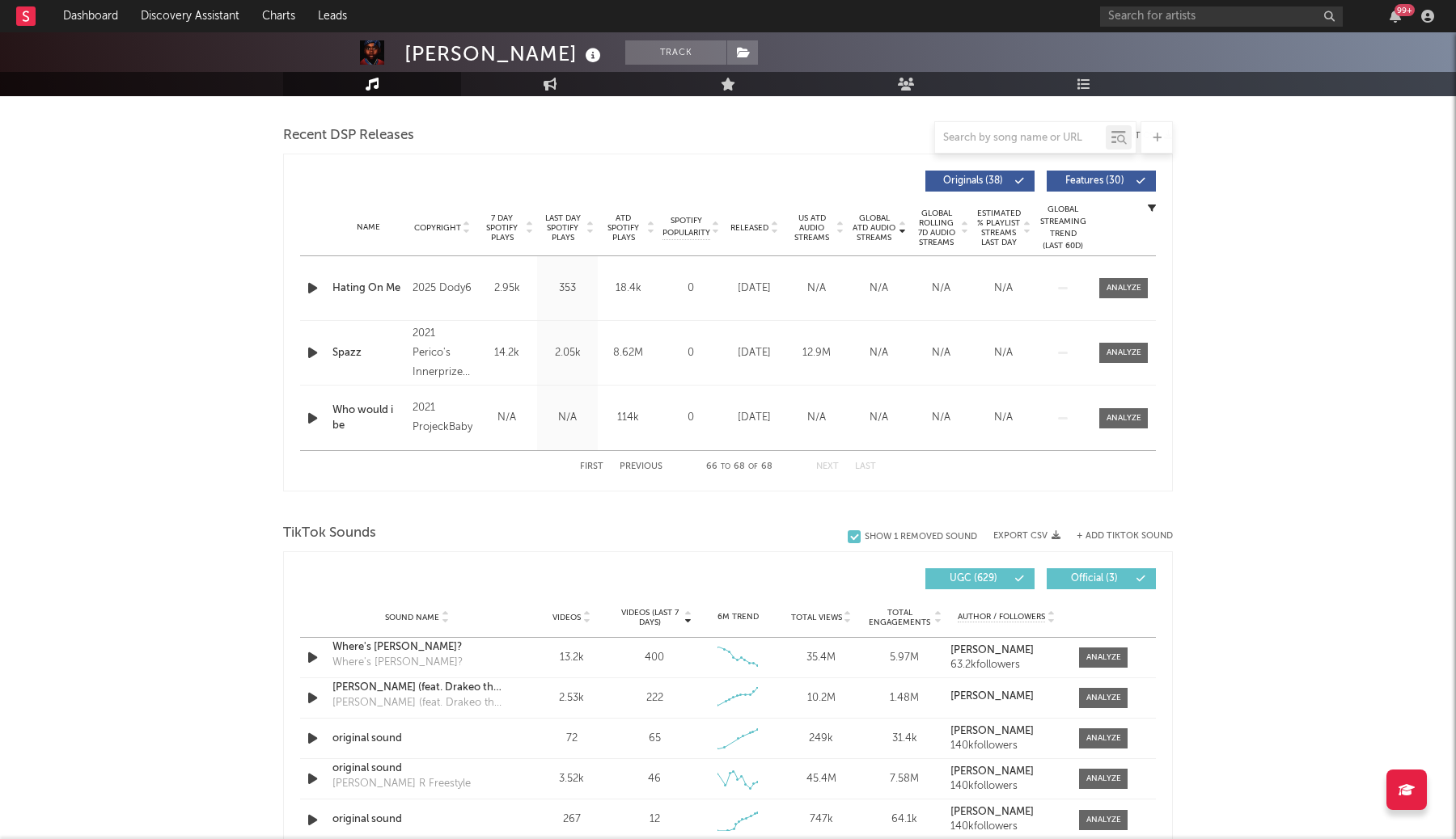
click at [812, 486] on div "Global ATD Audio Streams Copyright 7 Day Spotify Plays Last Day Spotify Plays A…" at bounding box center [728, 322] width 890 height 338
click at [805, 470] on div "First Previous 66 to 68 of 68 Next Last" at bounding box center [728, 467] width 296 height 32
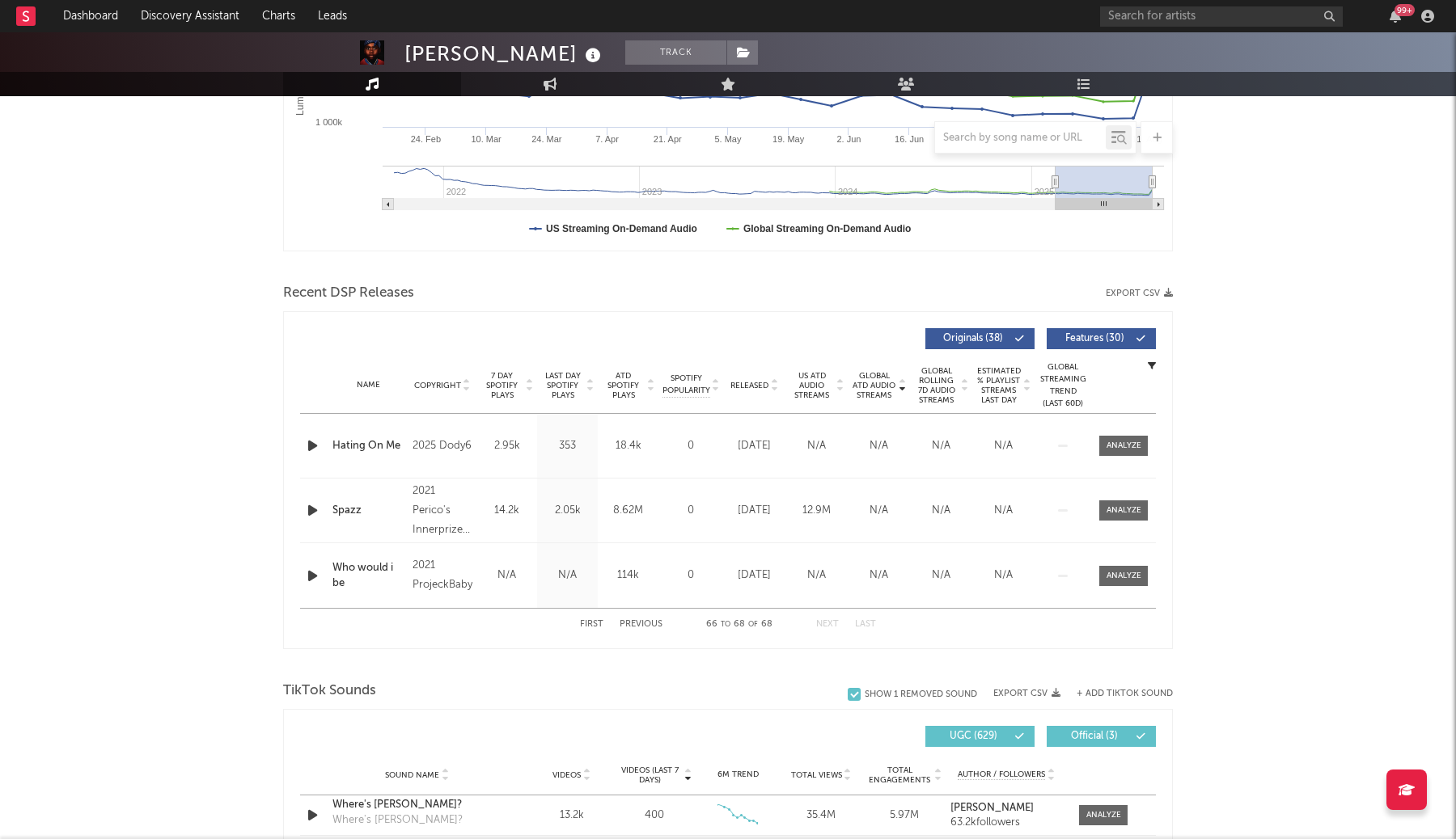
scroll to position [325, 0]
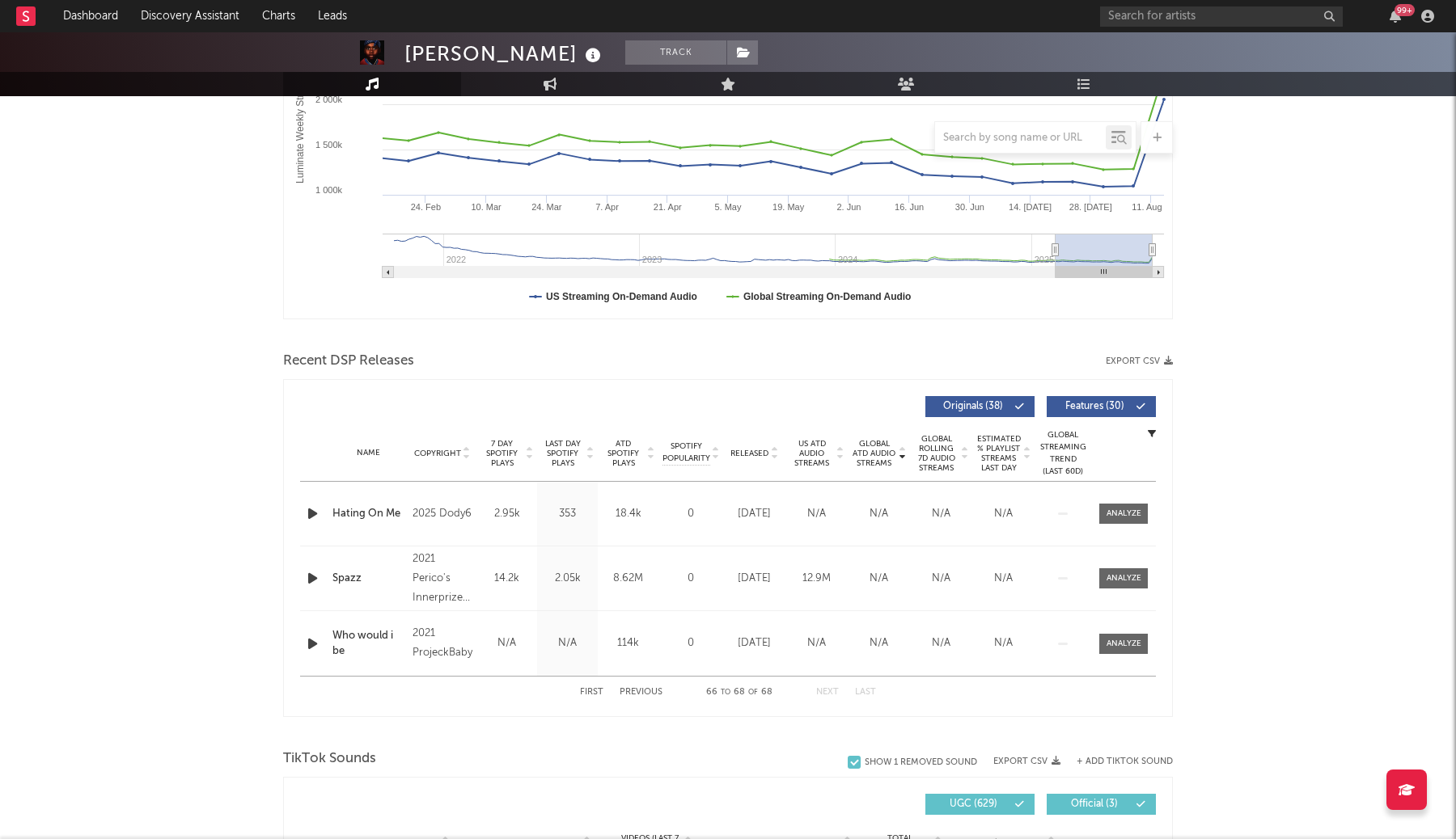
click at [641, 693] on button "Previous" at bounding box center [641, 692] width 43 height 9
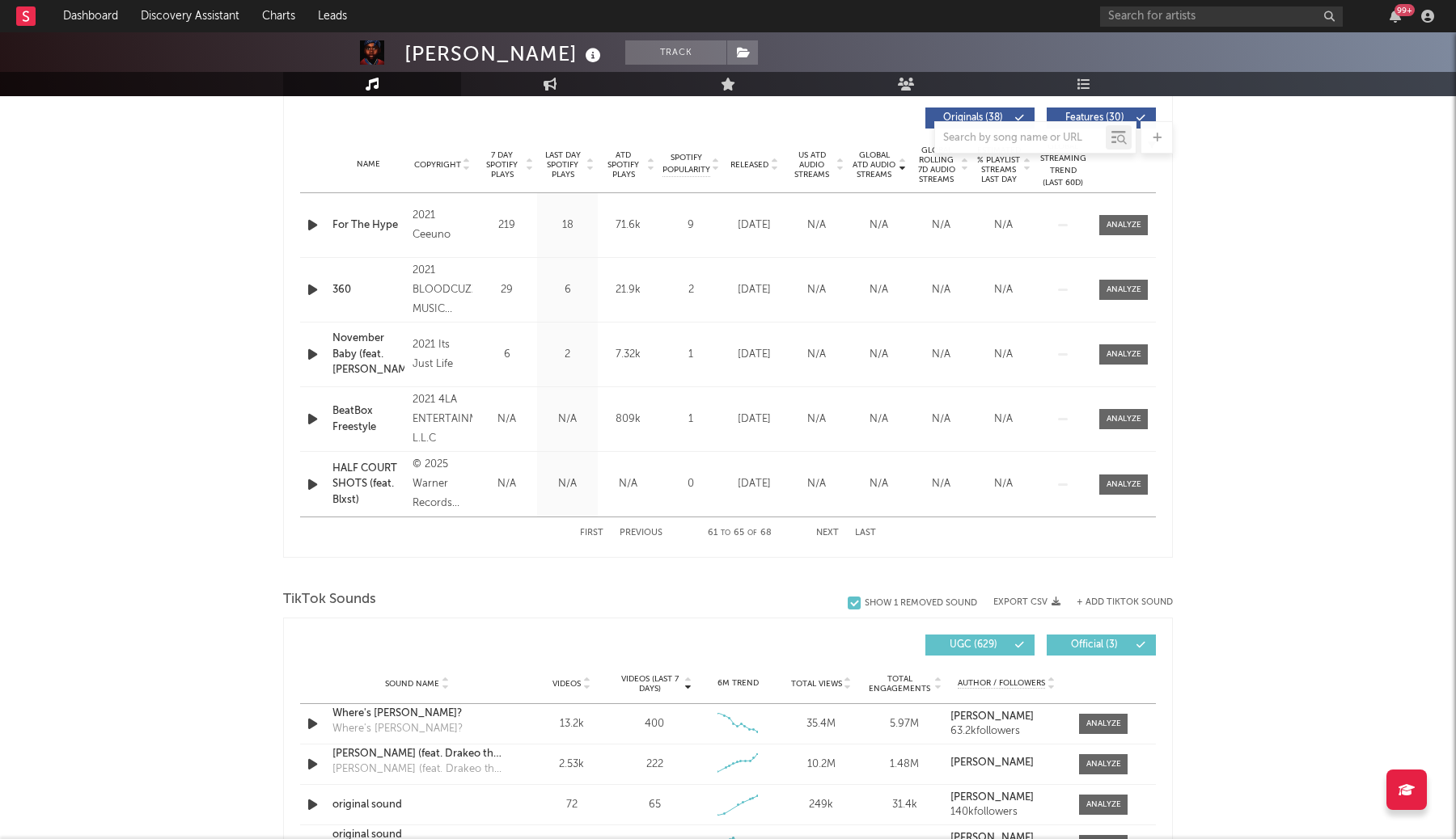
scroll to position [648, 0]
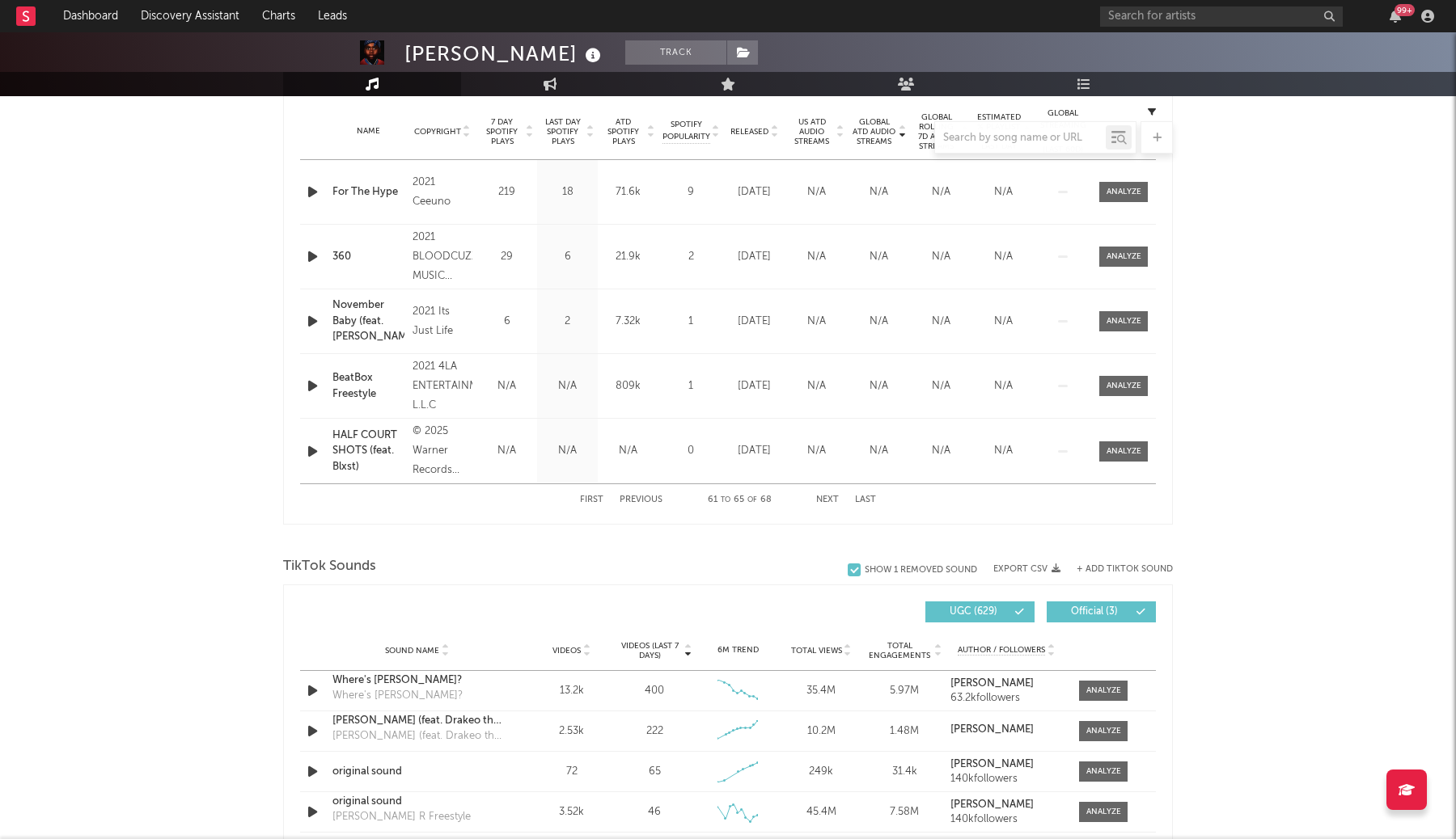
click at [650, 501] on button "Previous" at bounding box center [641, 500] width 43 height 9
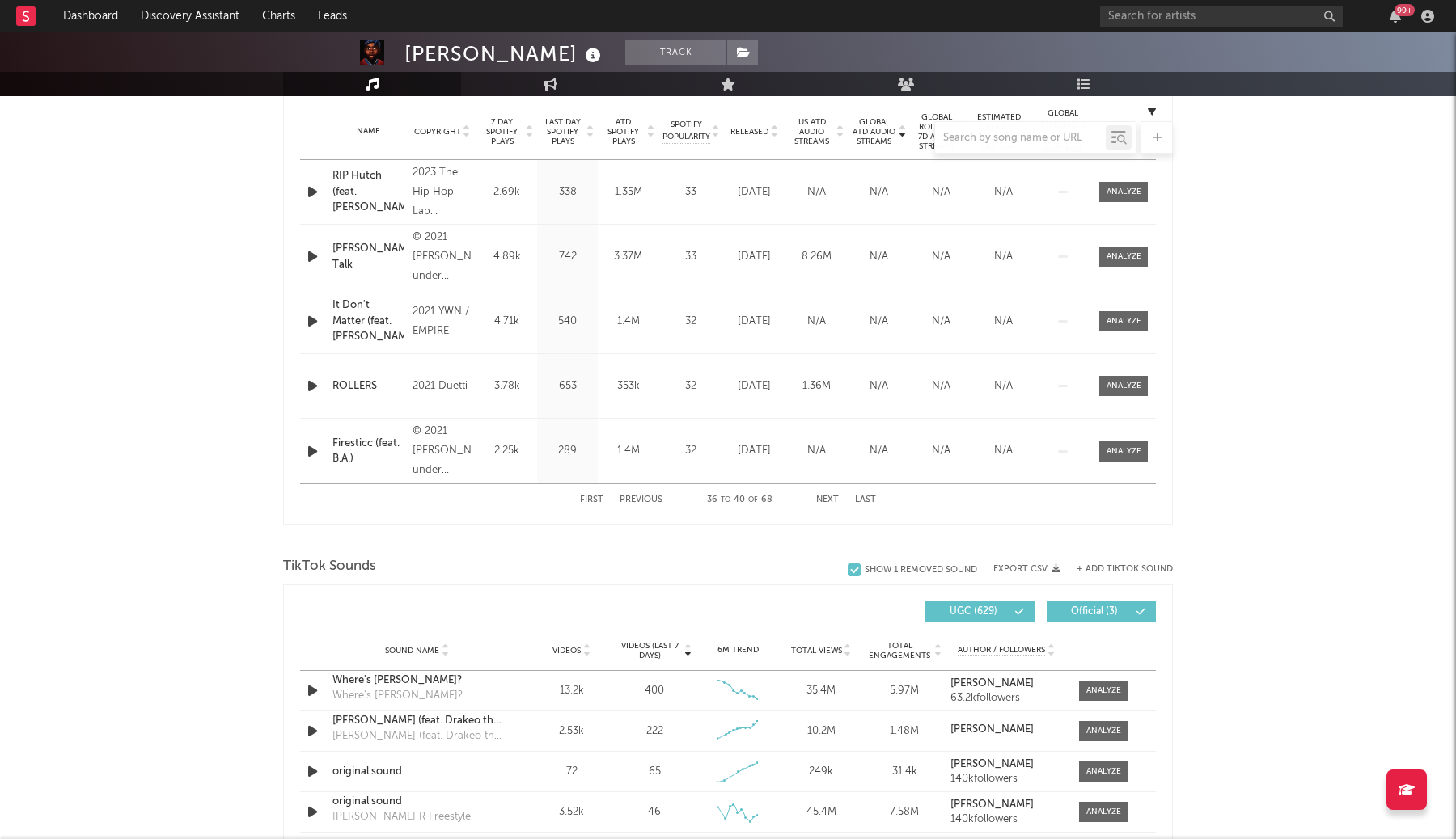
click at [650, 501] on button "Previous" at bounding box center [641, 500] width 43 height 9
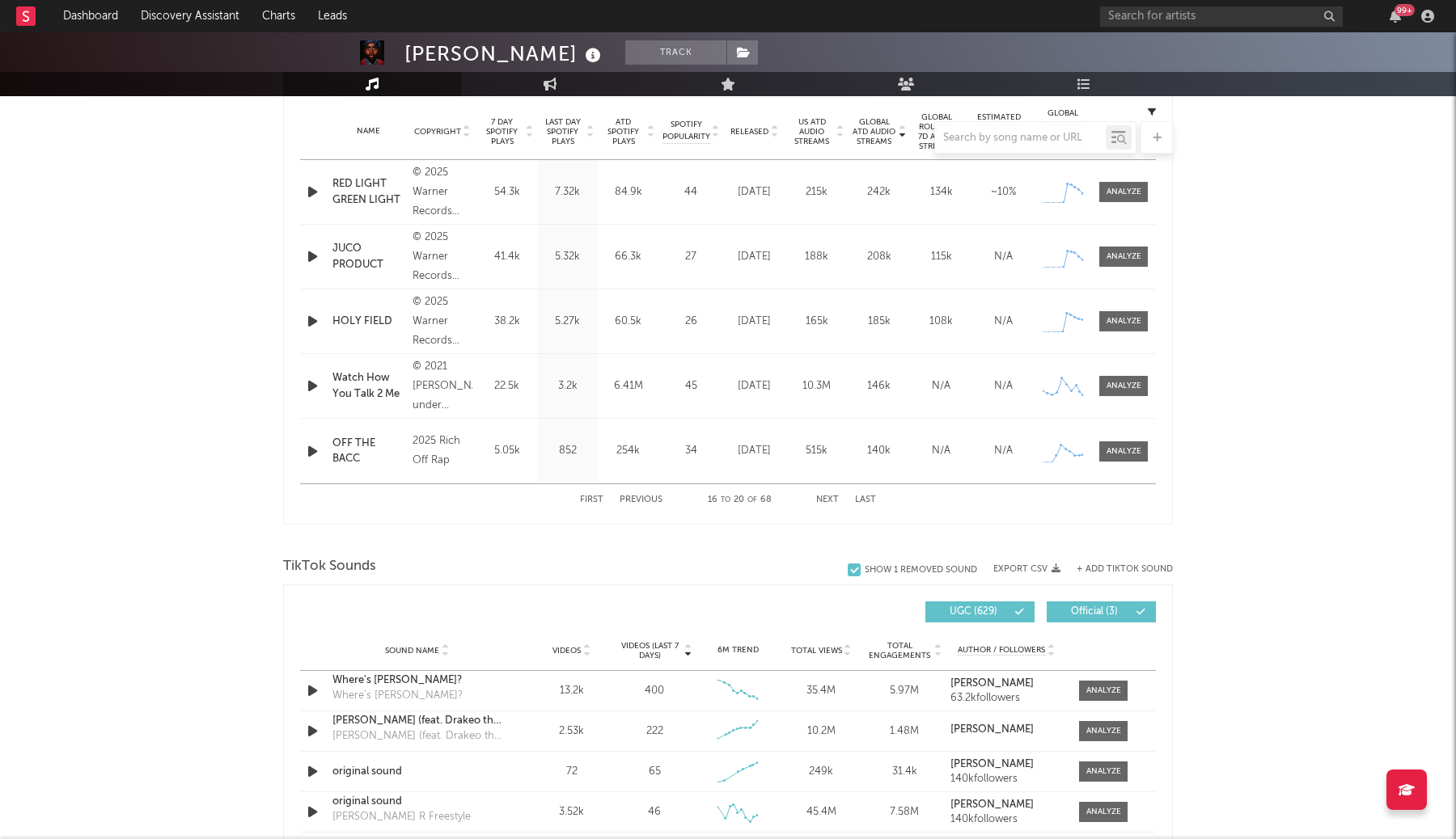
click at [650, 501] on button "Previous" at bounding box center [641, 500] width 43 height 9
click at [833, 498] on button "Next" at bounding box center [827, 500] width 23 height 9
click at [826, 498] on button "Next" at bounding box center [827, 500] width 23 height 9
click at [822, 497] on button "Next" at bounding box center [827, 500] width 23 height 9
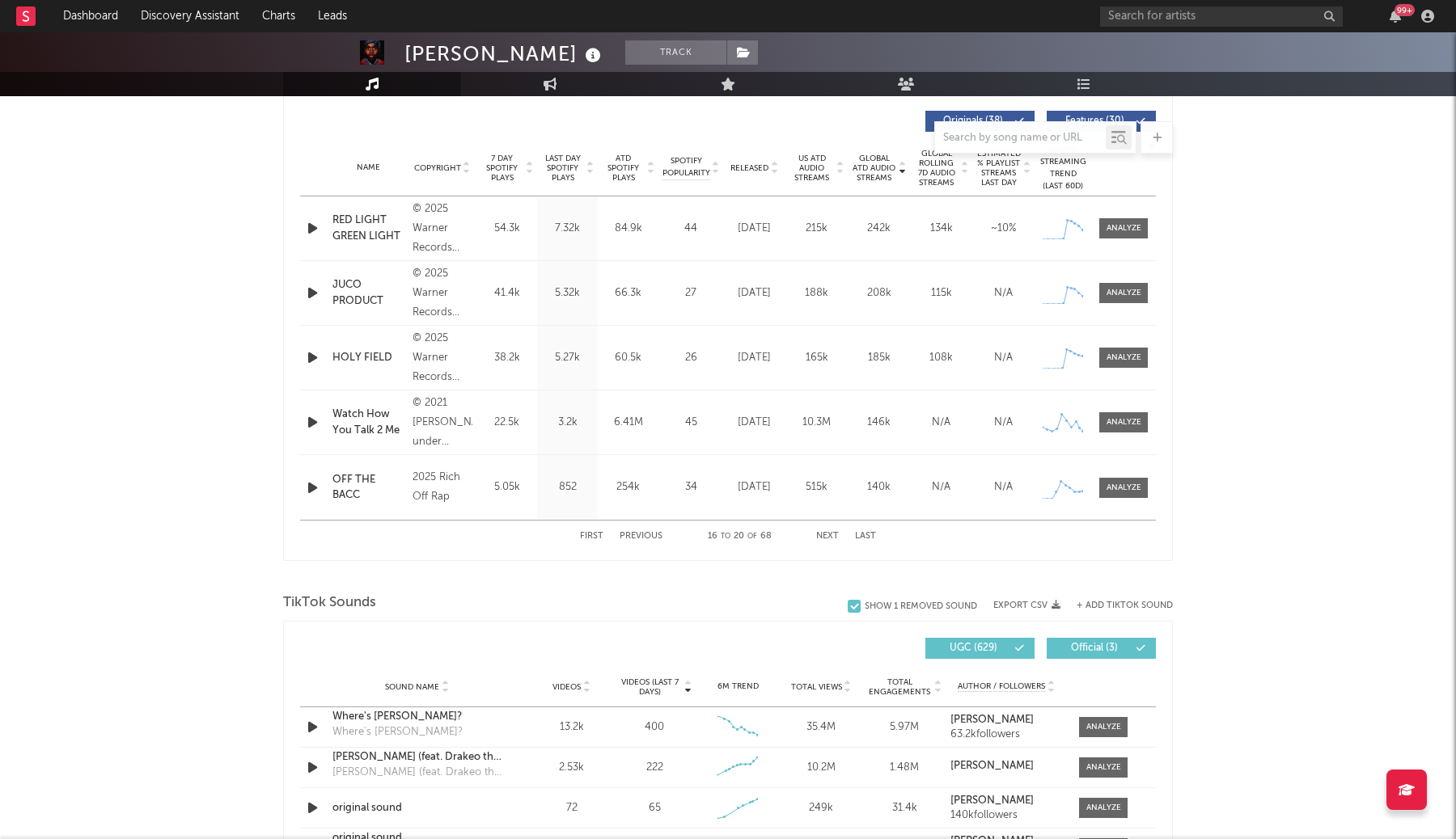
scroll to position [606, 0]
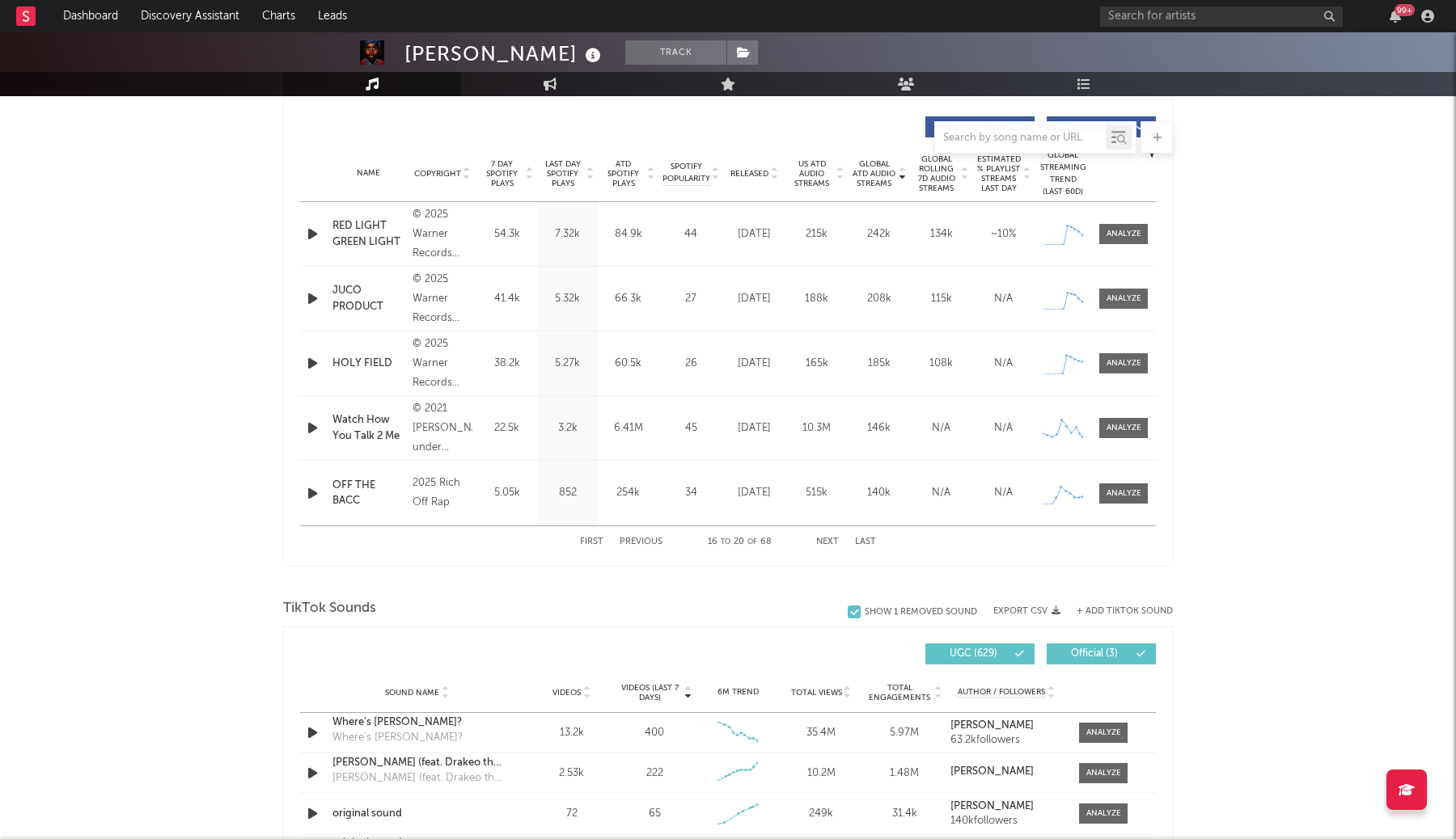
click at [829, 543] on button "Next" at bounding box center [827, 543] width 23 height 9
click at [633, 543] on button "Previous" at bounding box center [641, 543] width 43 height 9
click at [820, 548] on div "First Previous 6 to 10 of 68 Next Last" at bounding box center [728, 542] width 296 height 32
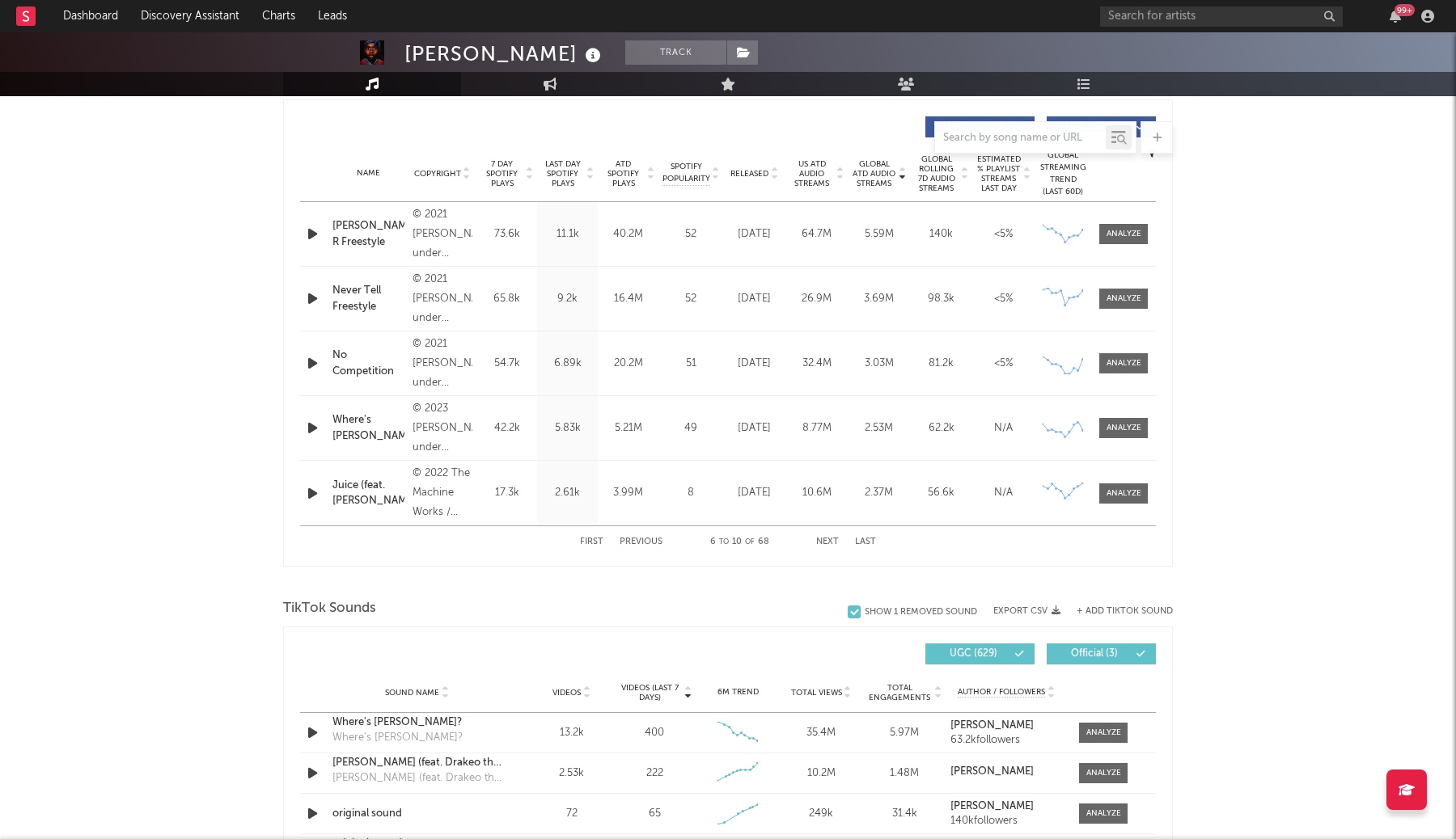
click at [826, 544] on button "Next" at bounding box center [827, 543] width 23 height 9
